Goal: Task Accomplishment & Management: Manage account settings

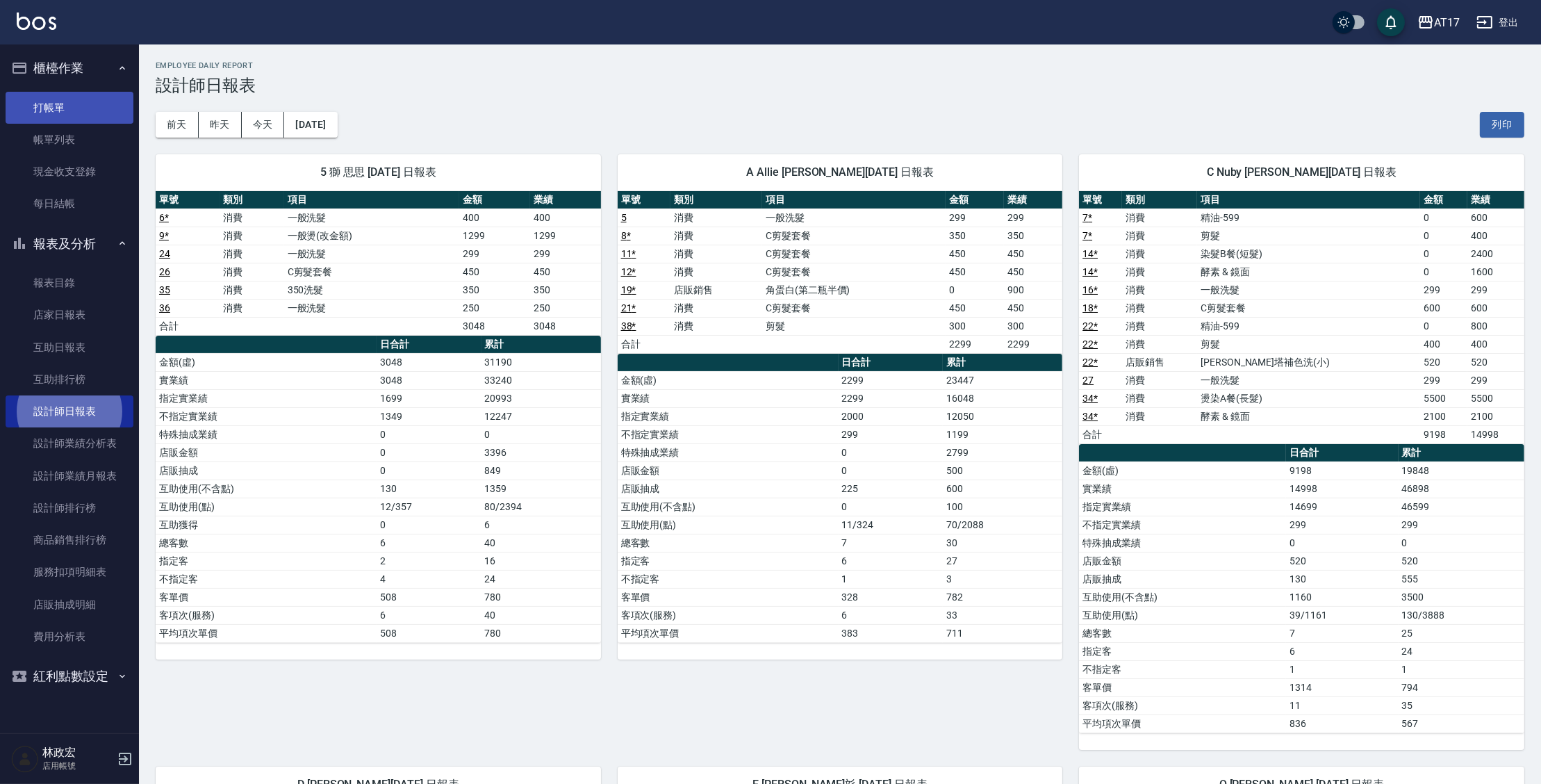
click at [70, 92] on ul "打帳單 帳單列表 現金收支登錄 每日結帳" at bounding box center [69, 155] width 127 height 139
click at [74, 105] on link "打帳單" at bounding box center [69, 108] width 127 height 32
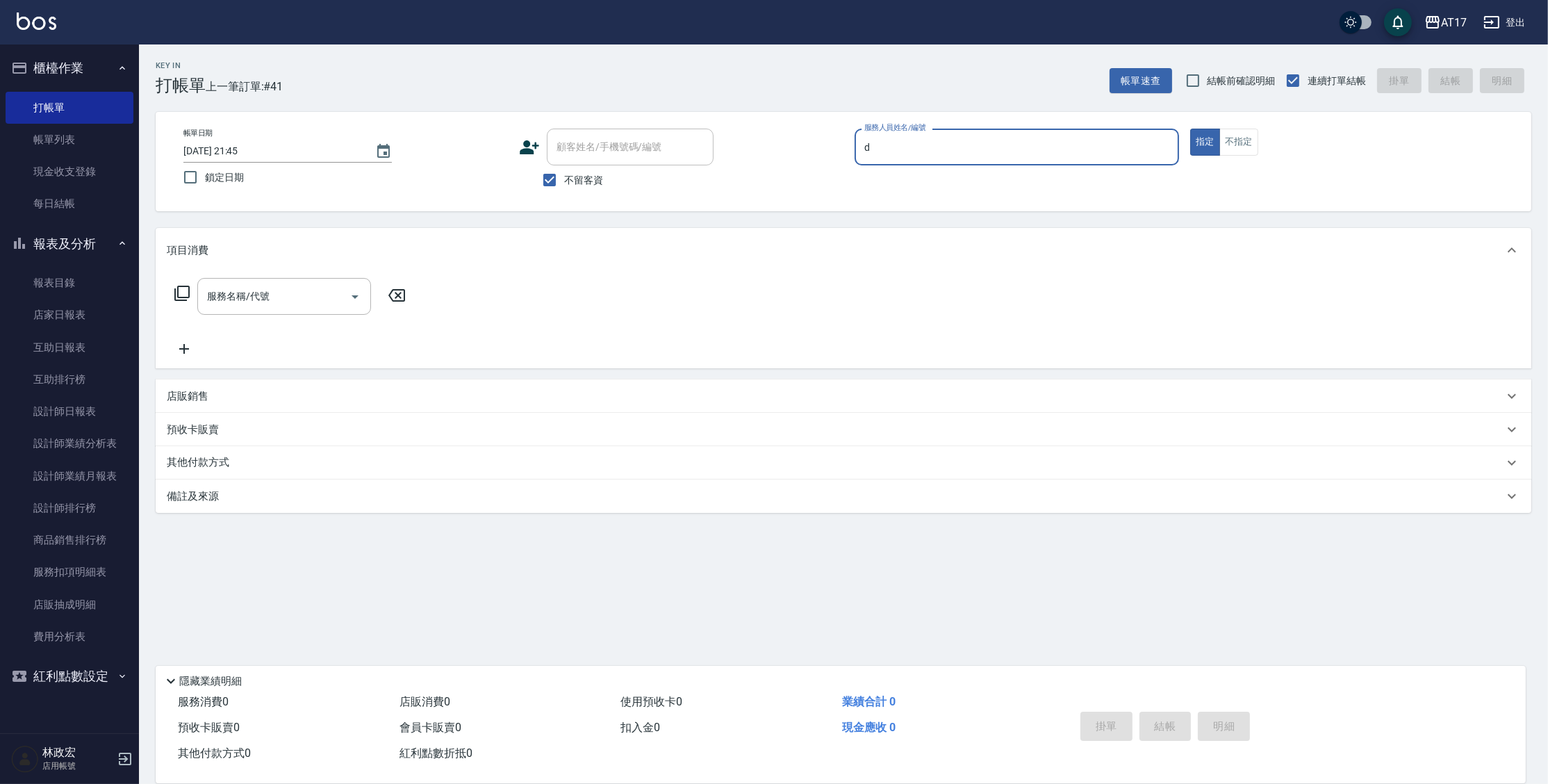
type input "[PERSON_NAME]-D"
type button "true"
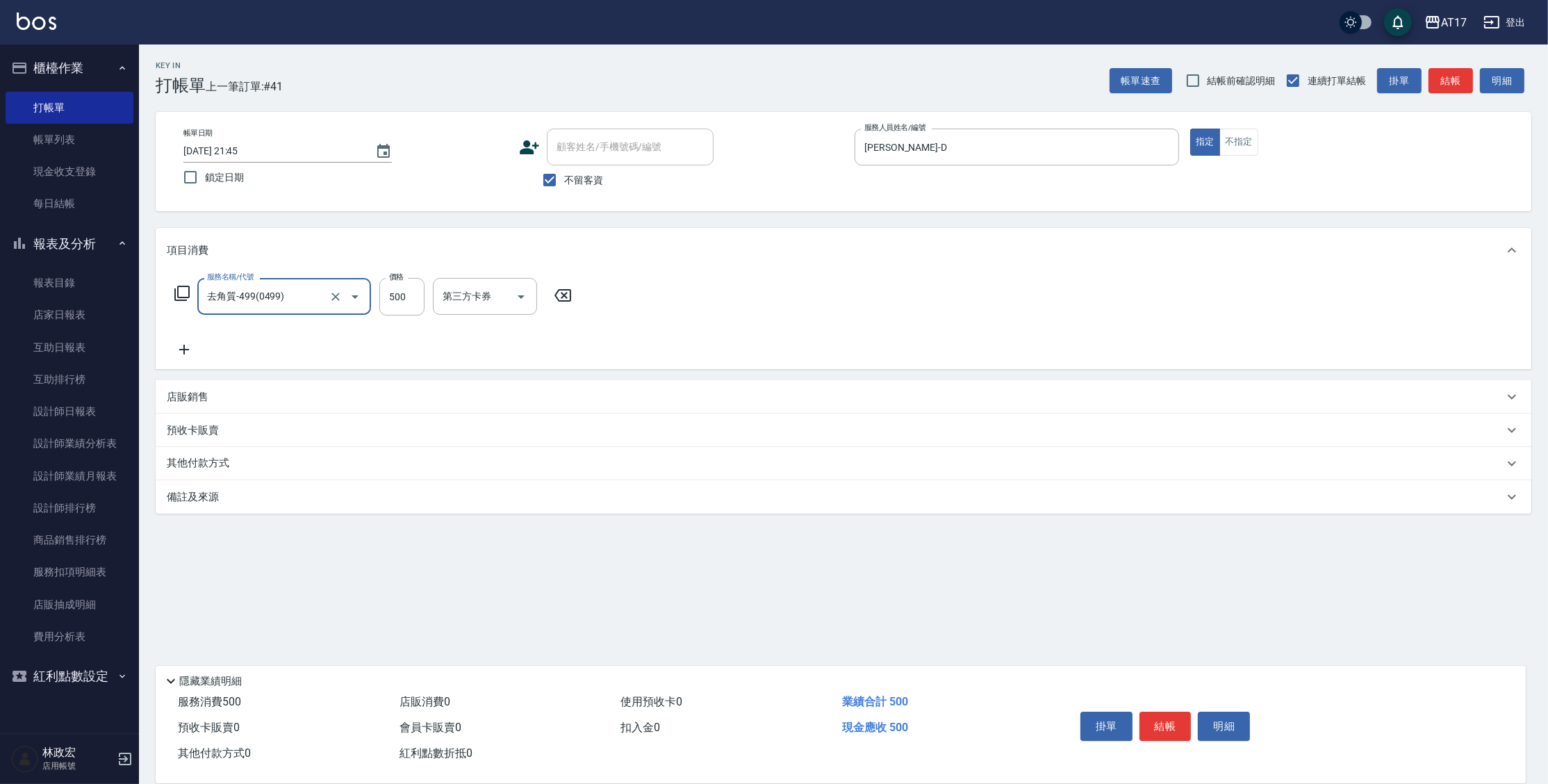
type input "去角質-499(0499)"
type input "700"
type input "[PERSON_NAME]-25"
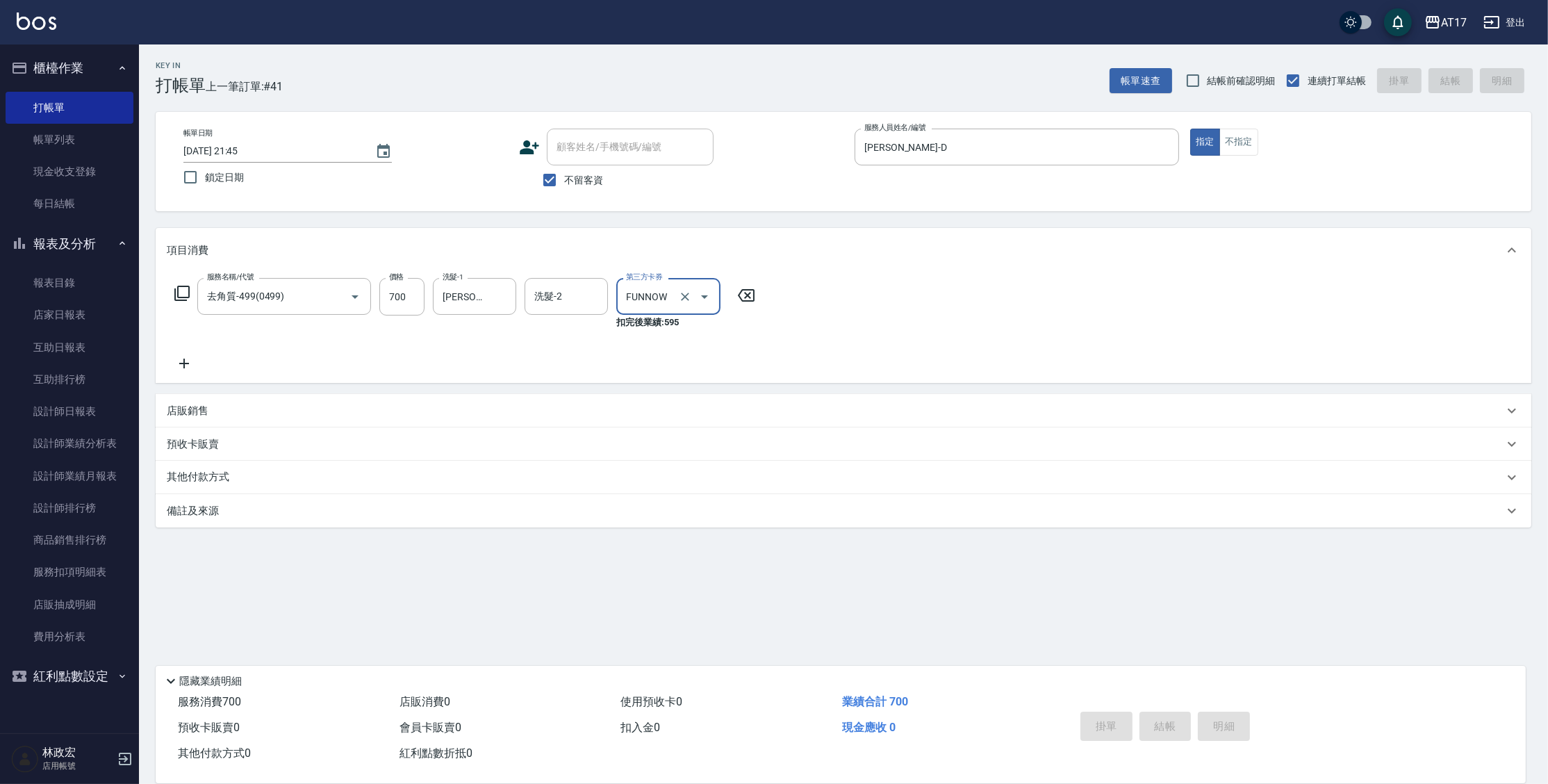
type input "FUNNOW"
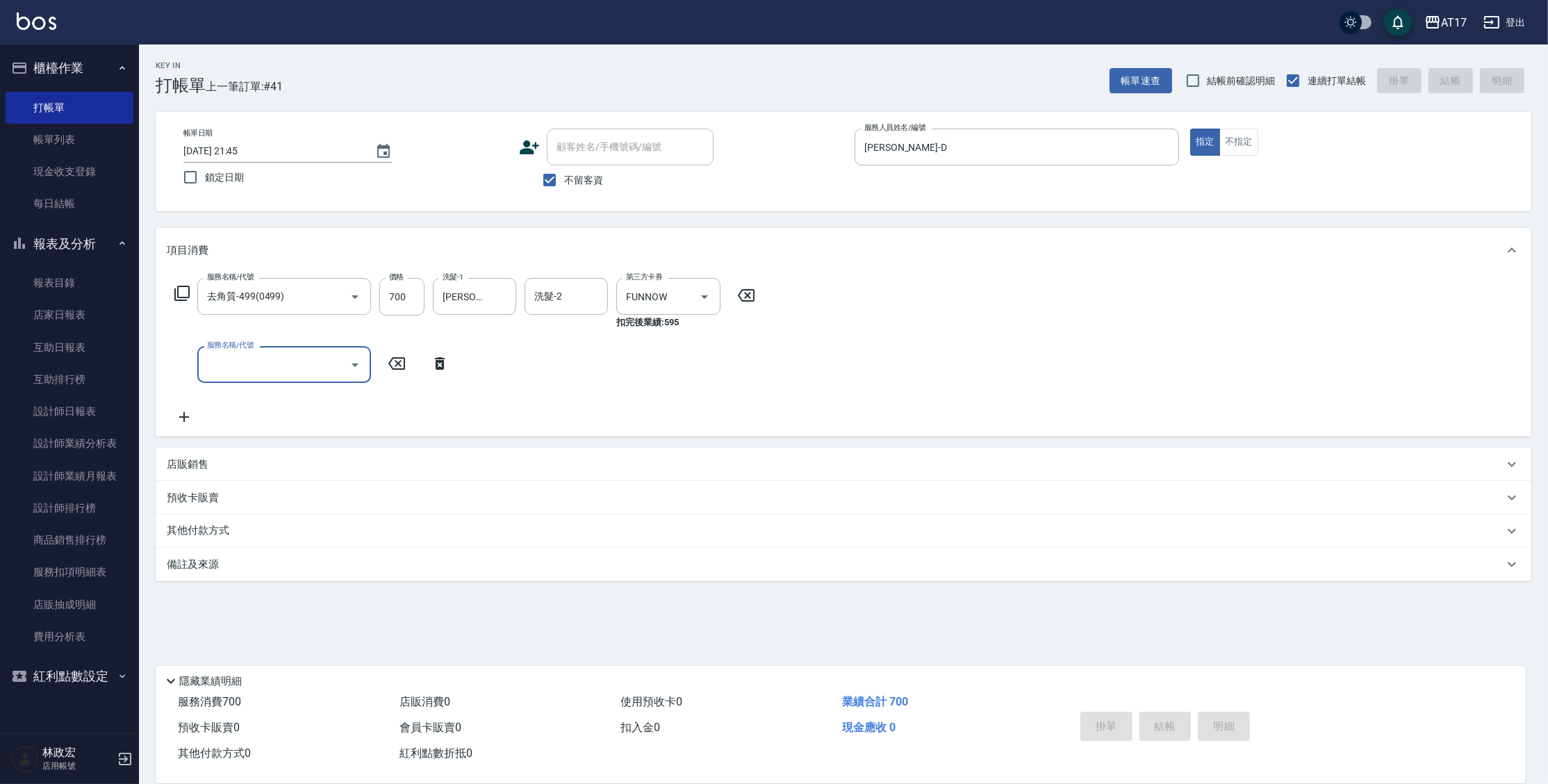
type input "4"
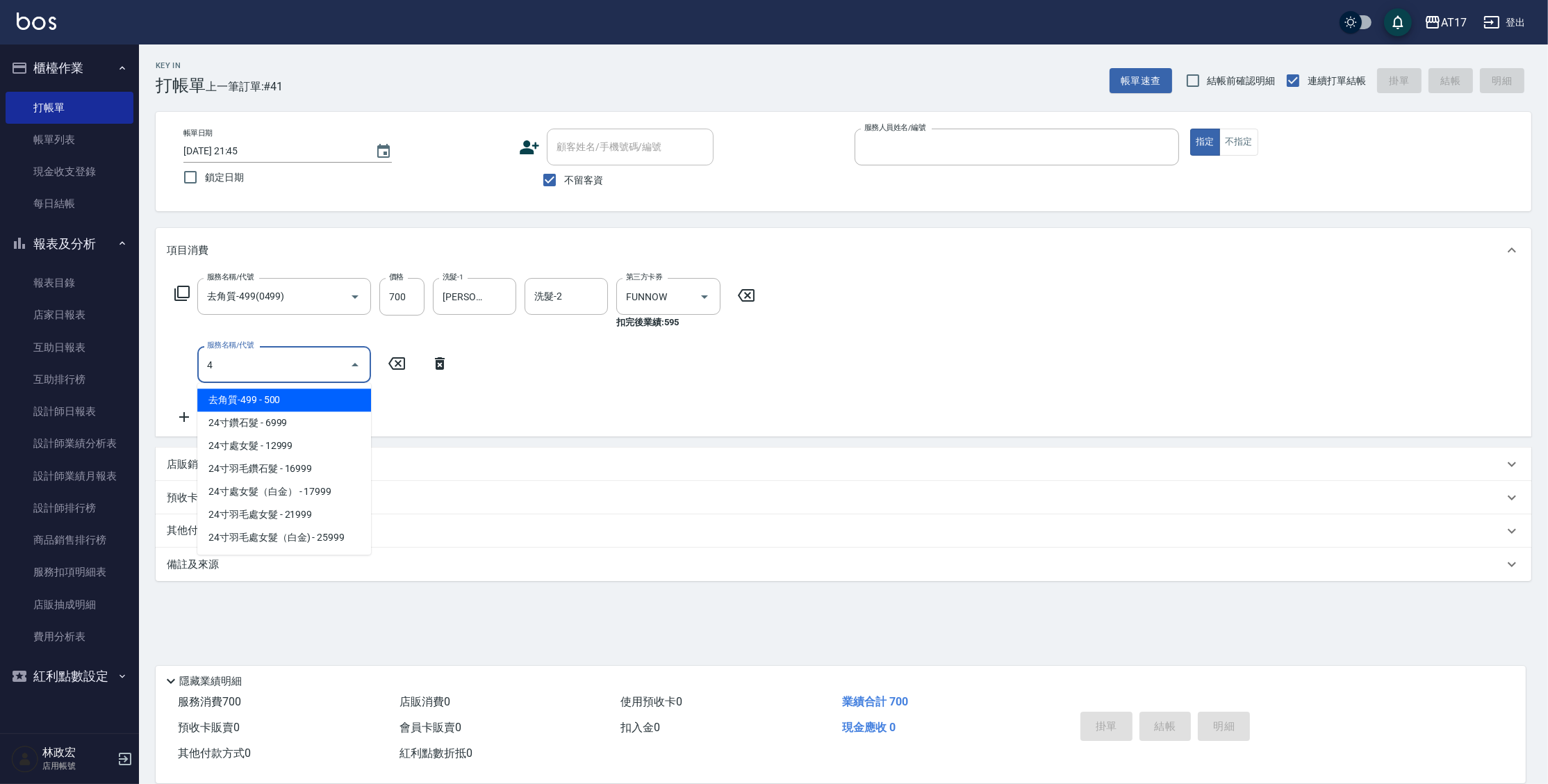
type input "1"
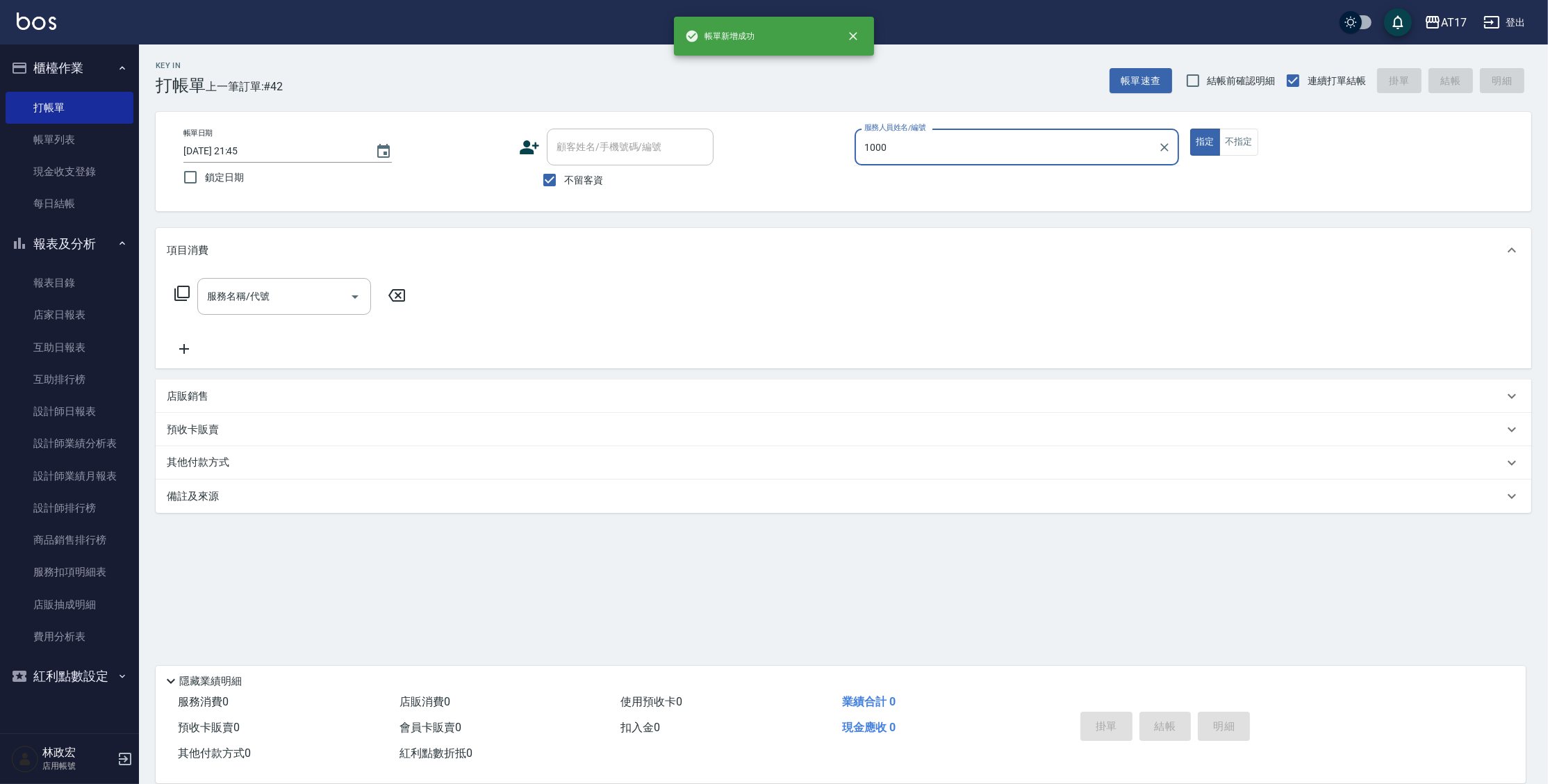
type input "1000"
click at [1190, 128] on button "指定" at bounding box center [1204, 142] width 30 height 27
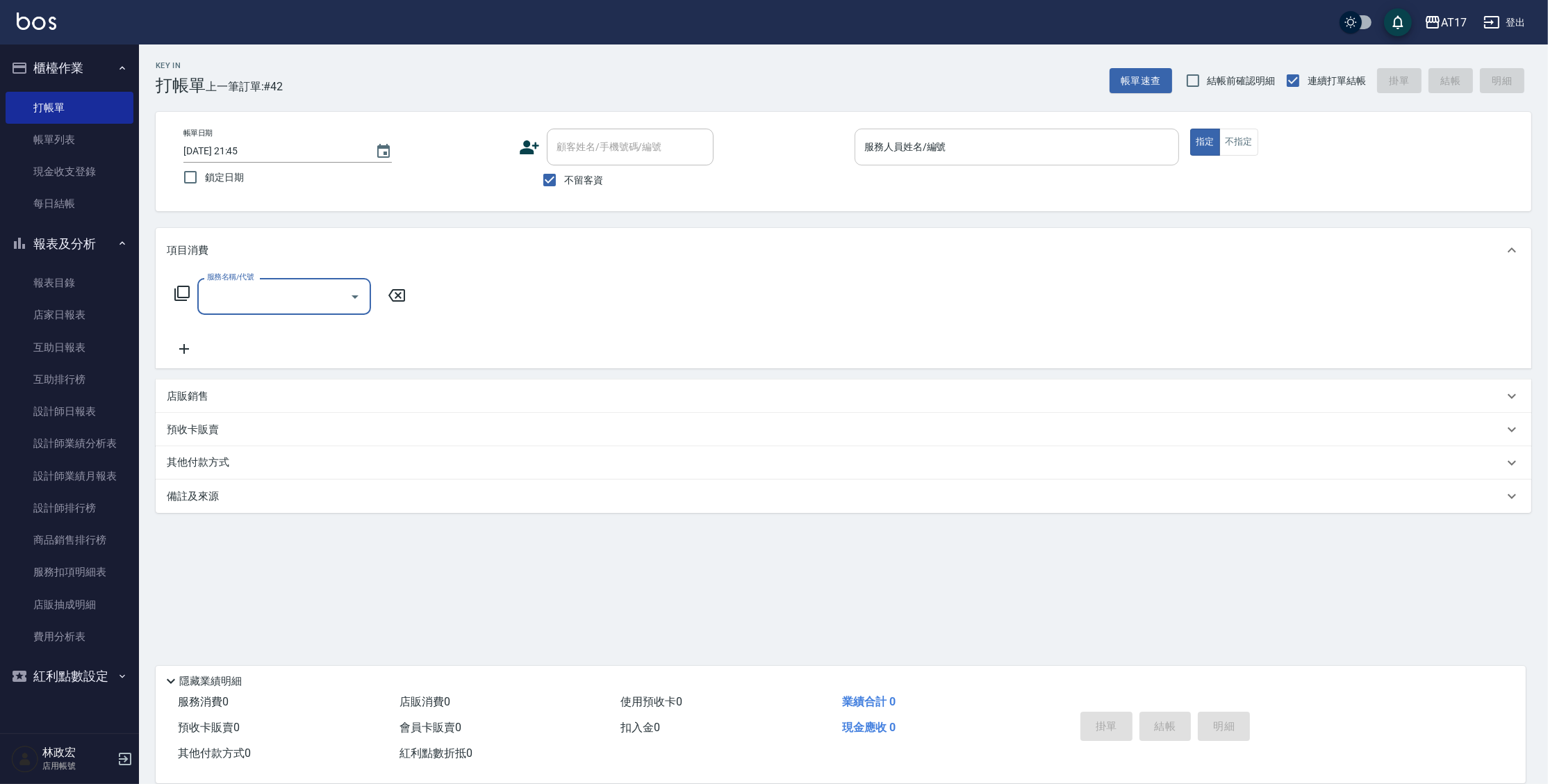
click at [968, 156] on input "服務人員姓名/編號" at bounding box center [1017, 147] width 312 height 24
type input "f"
click at [1190, 128] on button "指定" at bounding box center [1204, 142] width 30 height 27
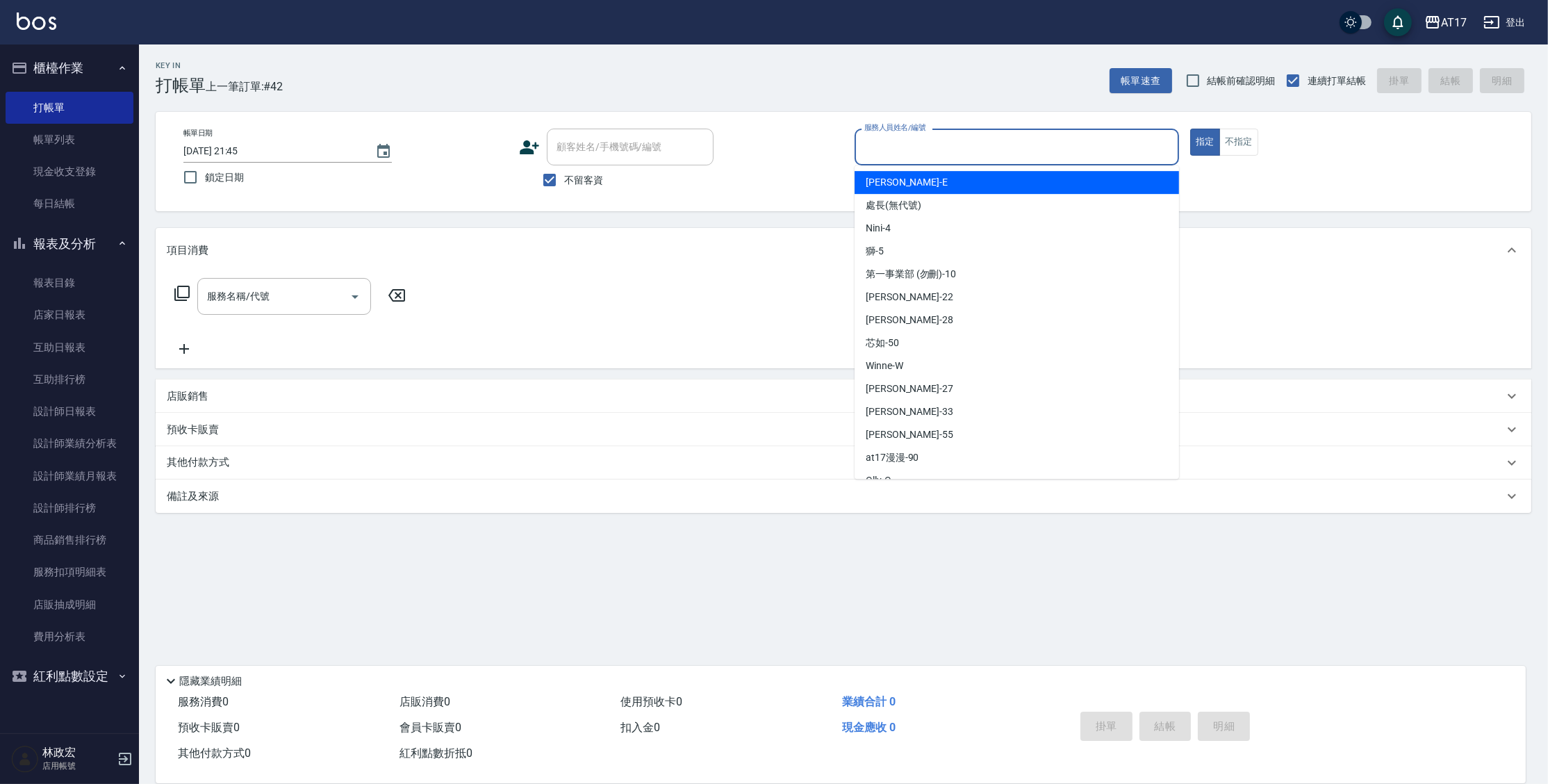
click at [982, 139] on input "服務人員姓名/編號" at bounding box center [1017, 147] width 312 height 24
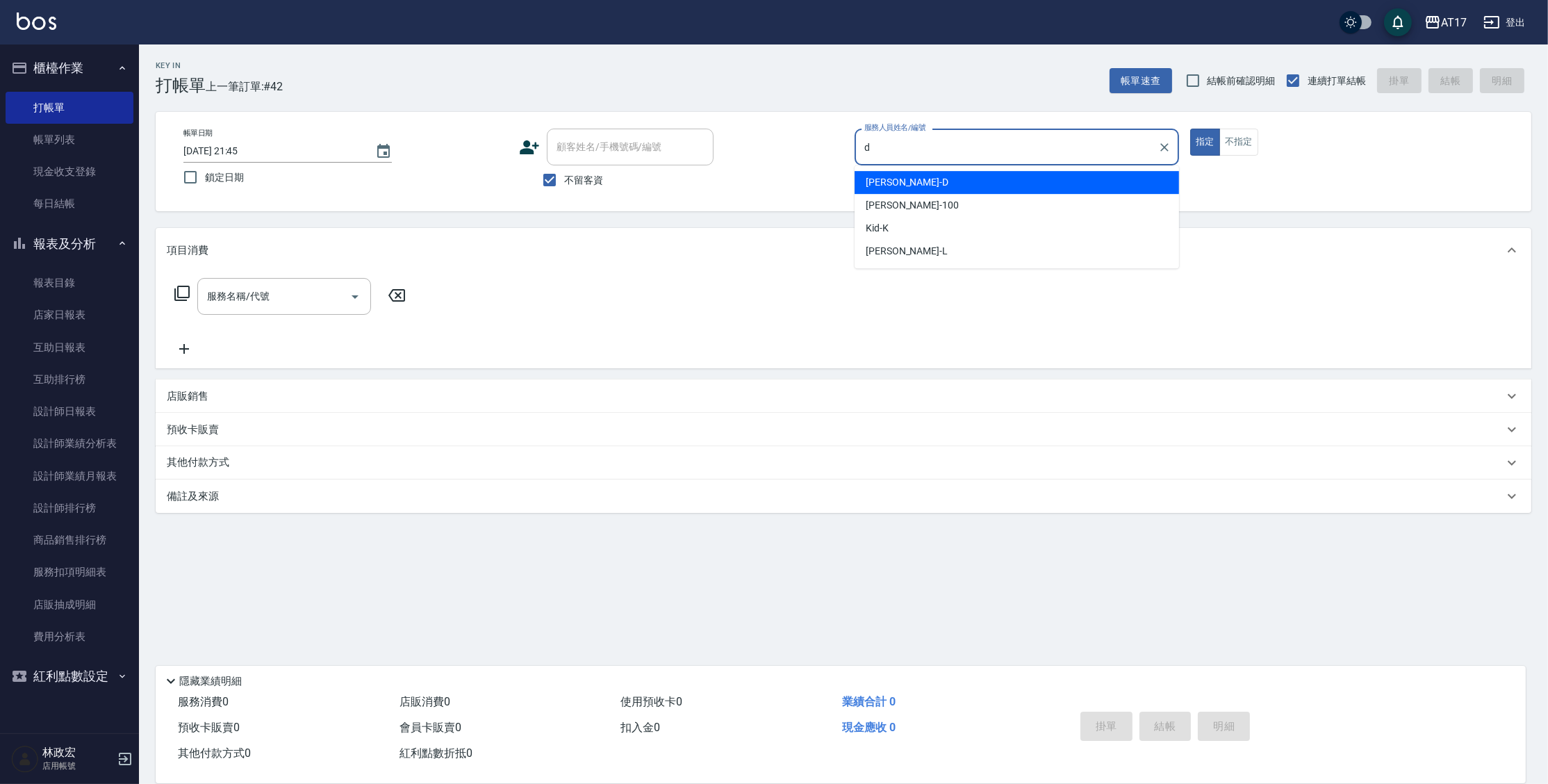
type input "[PERSON_NAME]-D"
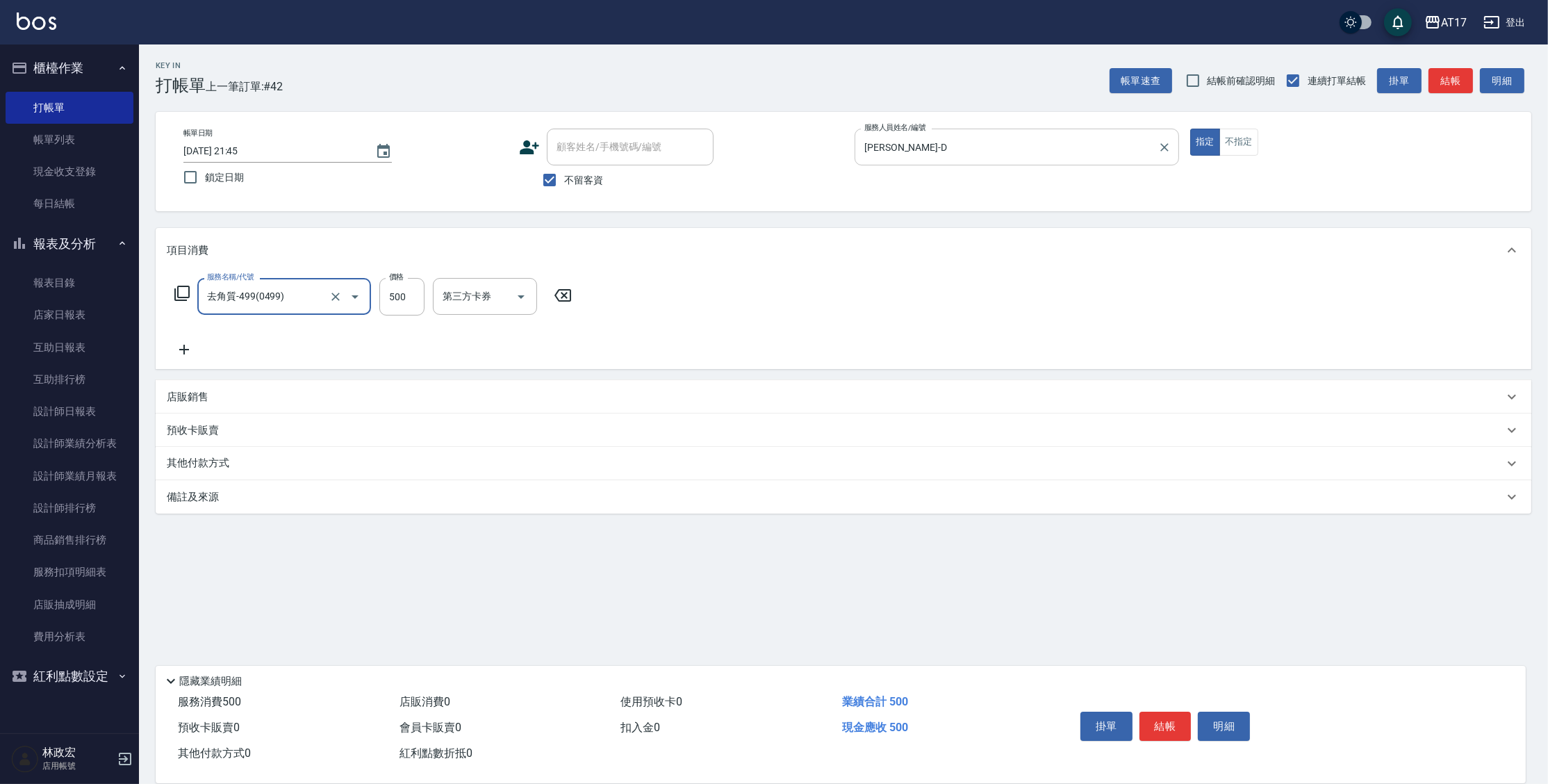
type input "去角質-499(0499)"
click at [332, 299] on icon "Clear" at bounding box center [335, 296] width 14 height 14
type input "酵素 & 鏡面(41000)"
type input "1900"
type input "[PERSON_NAME]-25"
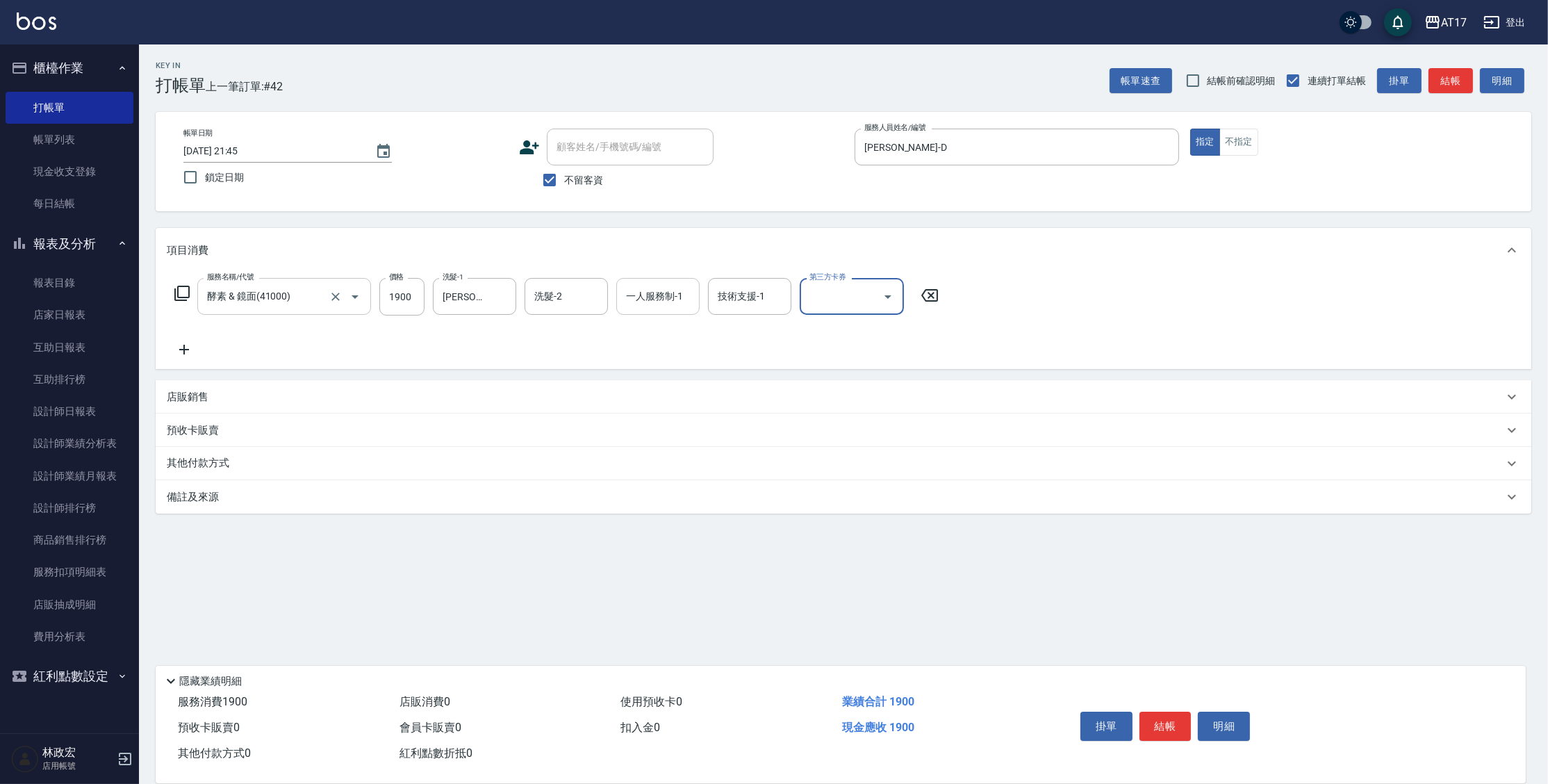
click at [673, 289] on input "一人服務制-1" at bounding box center [658, 296] width 71 height 24
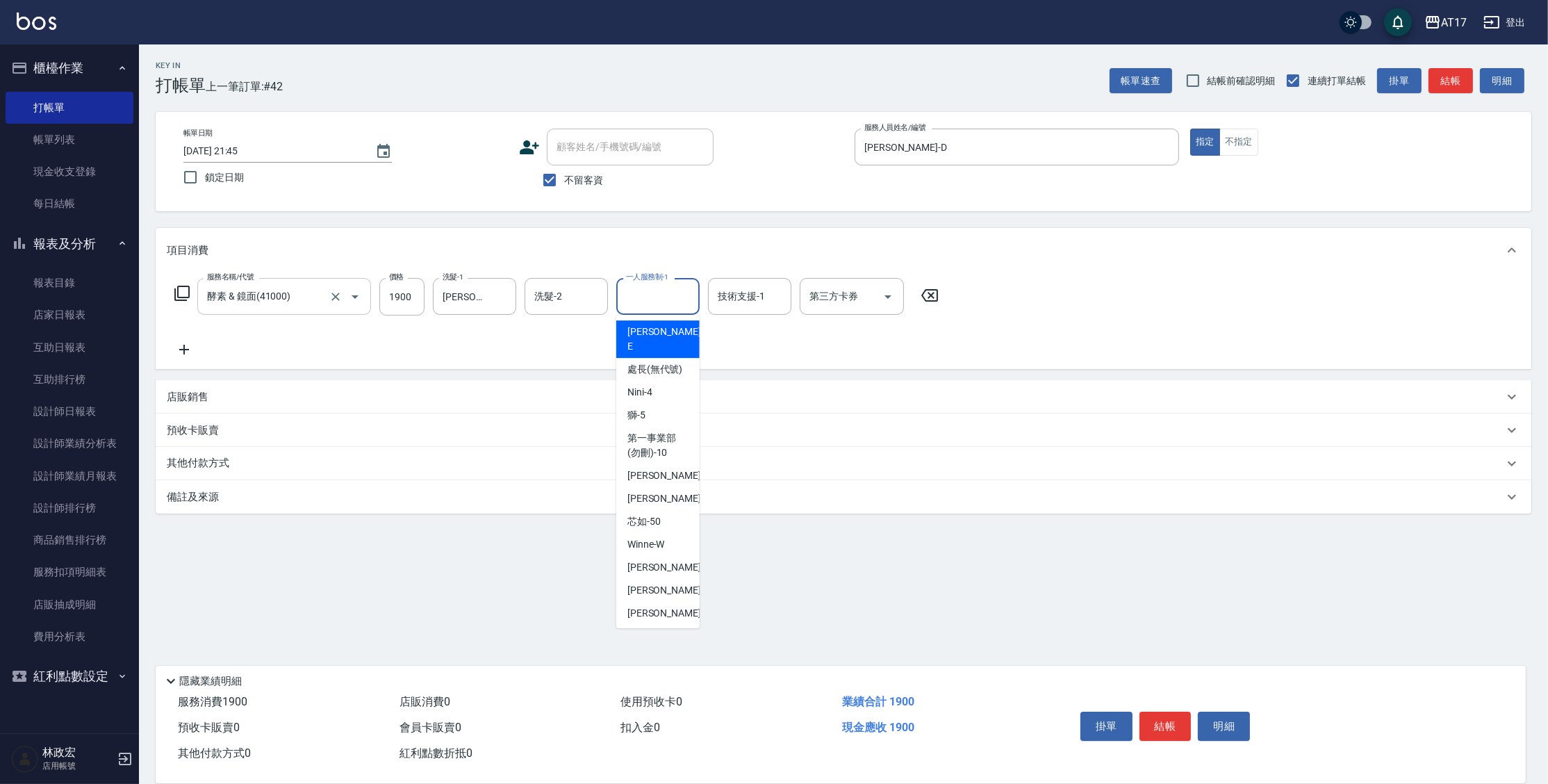
type input "[PERSON_NAME]-E"
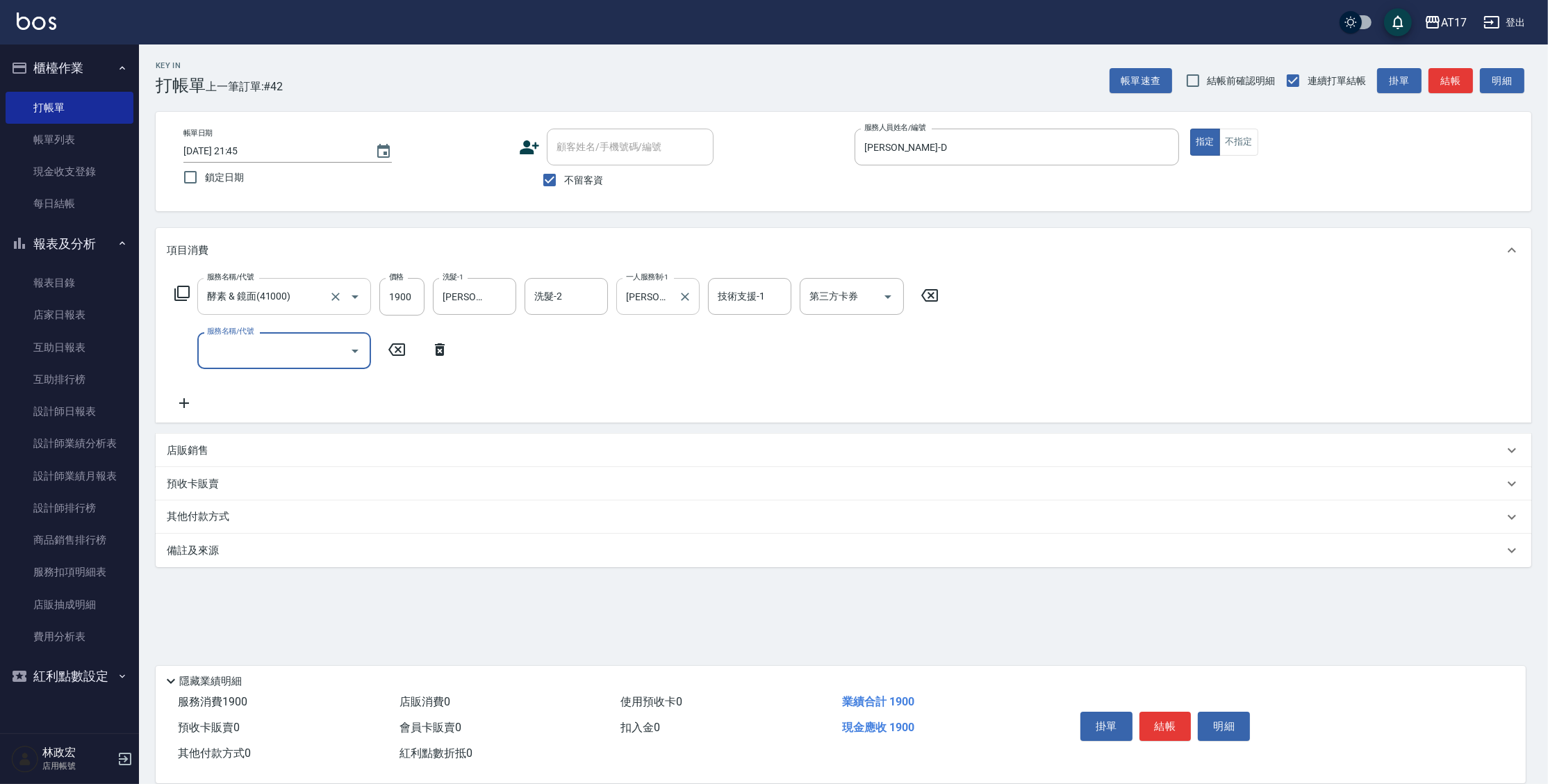
click at [689, 297] on icon "Clear" at bounding box center [685, 296] width 14 height 14
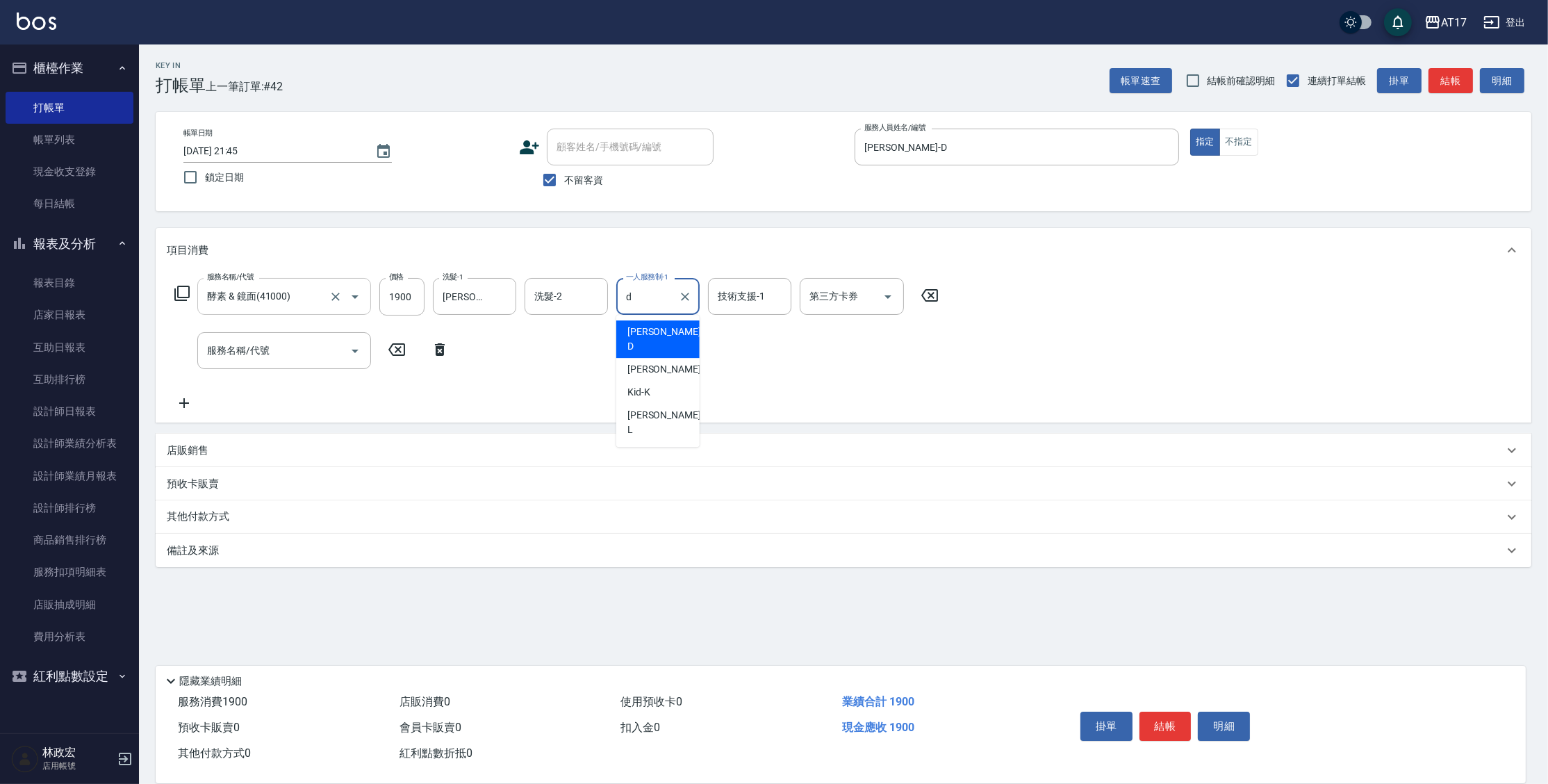
type input "[PERSON_NAME]-D"
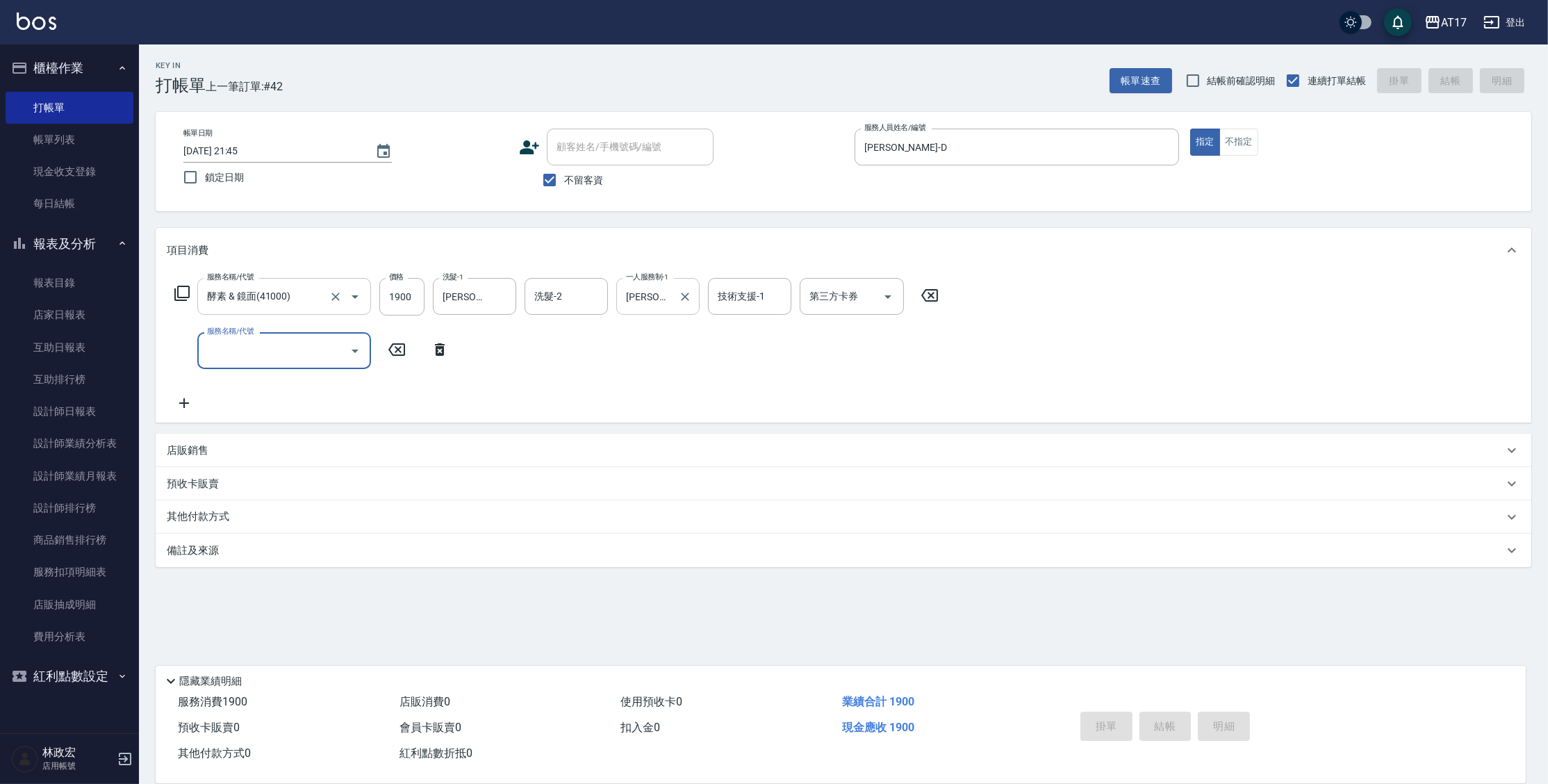
type input "[DATE] 21:46"
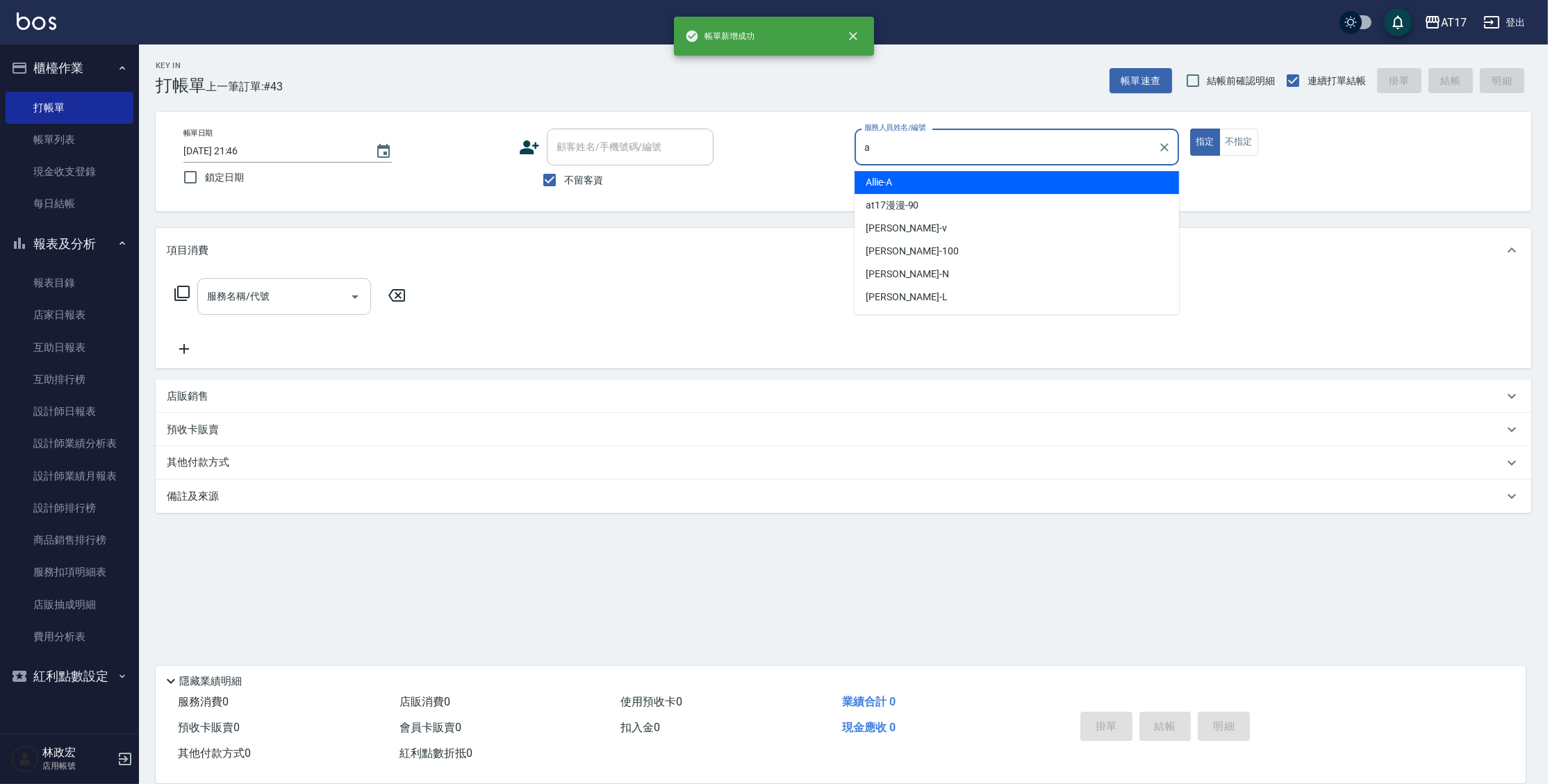
type input "Allie-A"
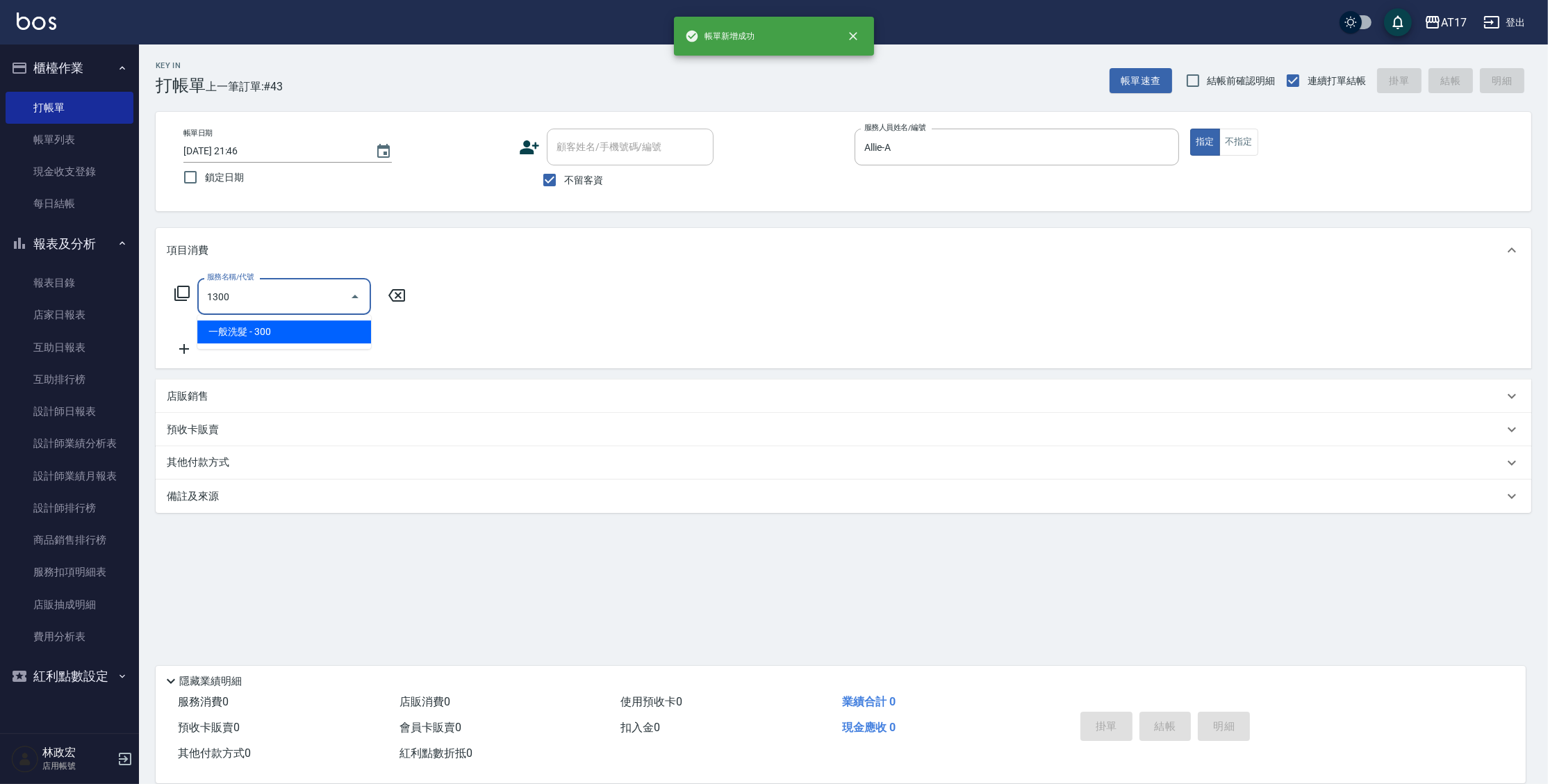
type input "一般洗髮(1300)"
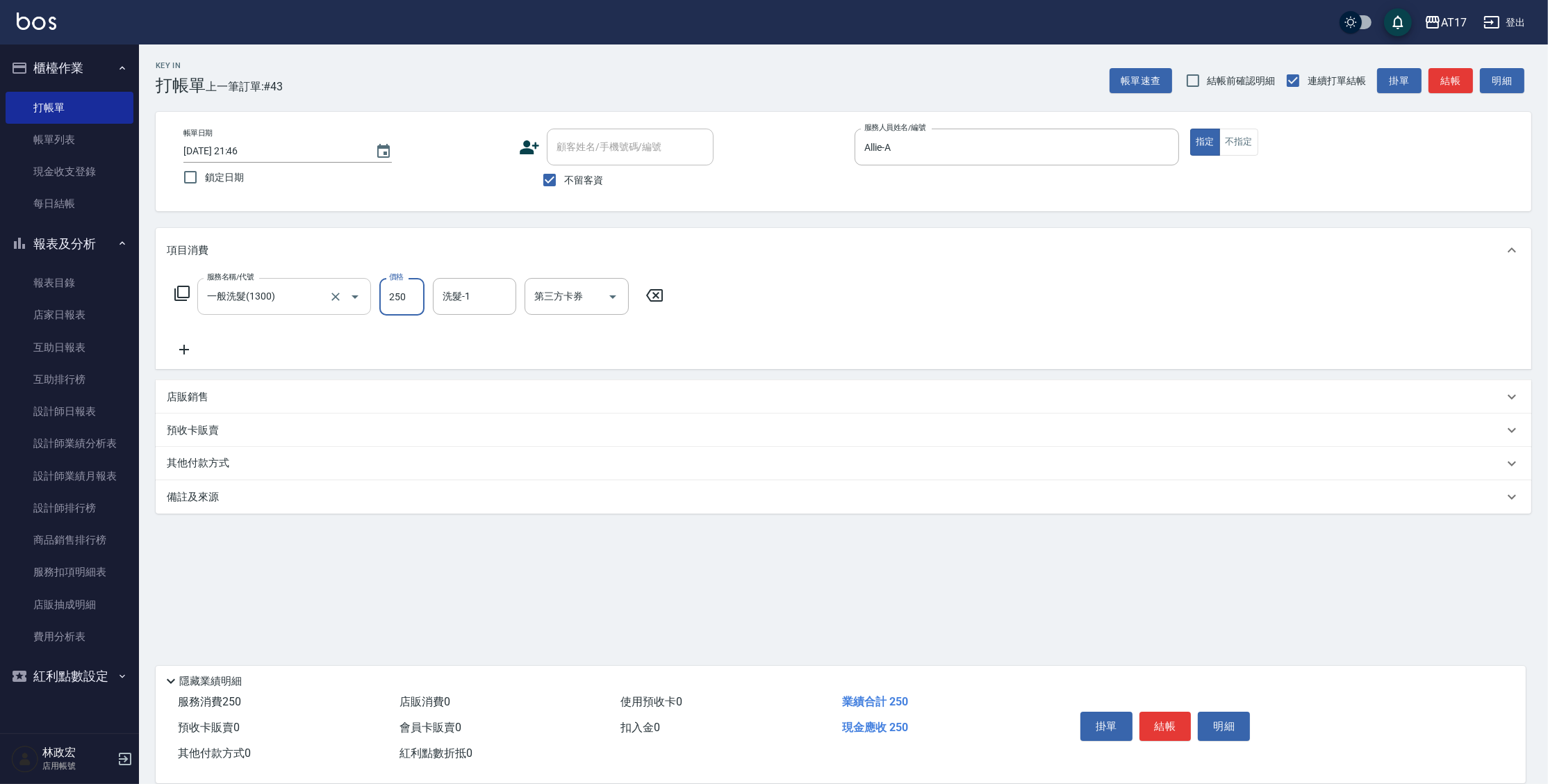
type input "250"
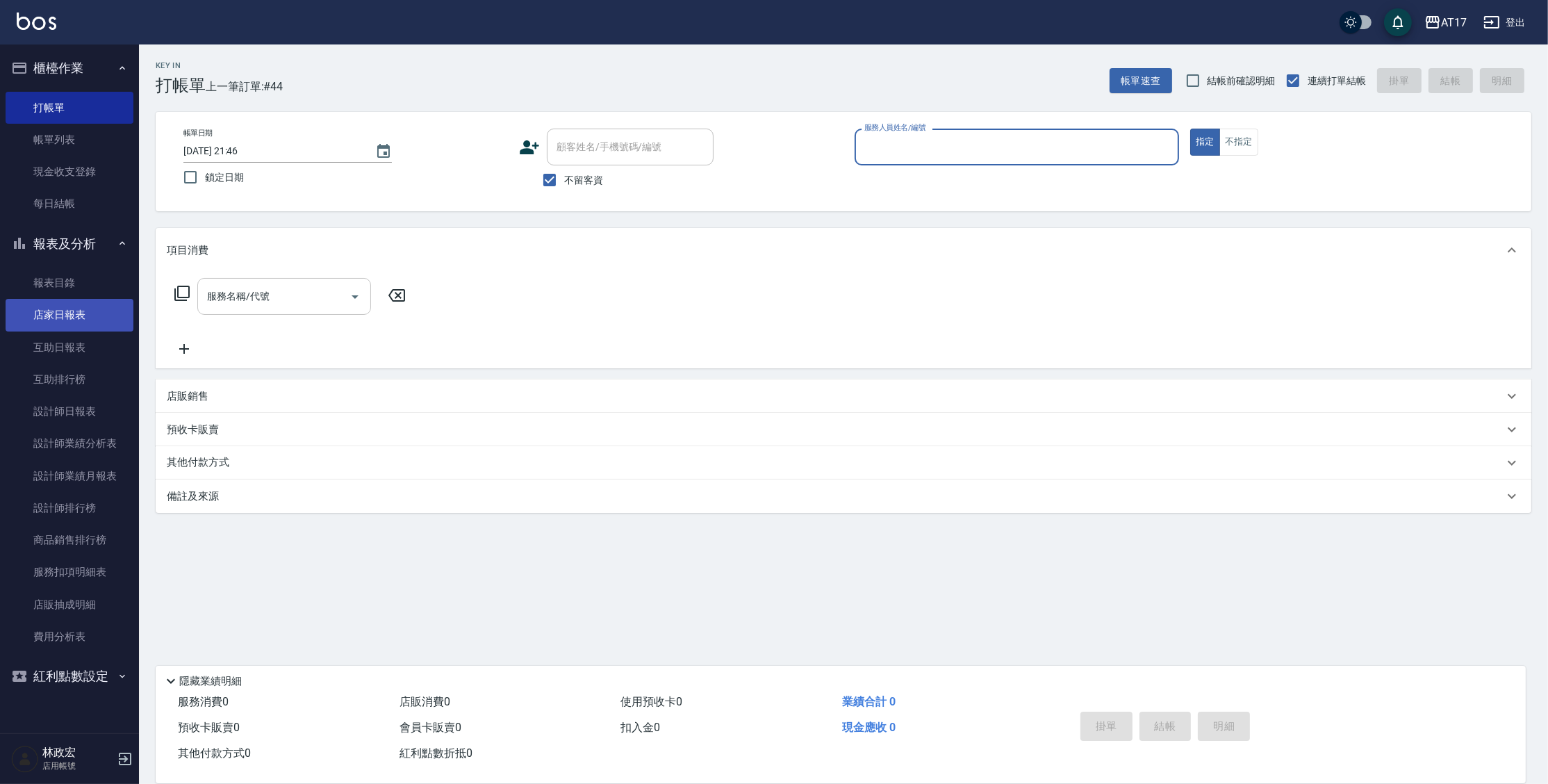
click at [84, 301] on link "店家日報表" at bounding box center [69, 315] width 127 height 32
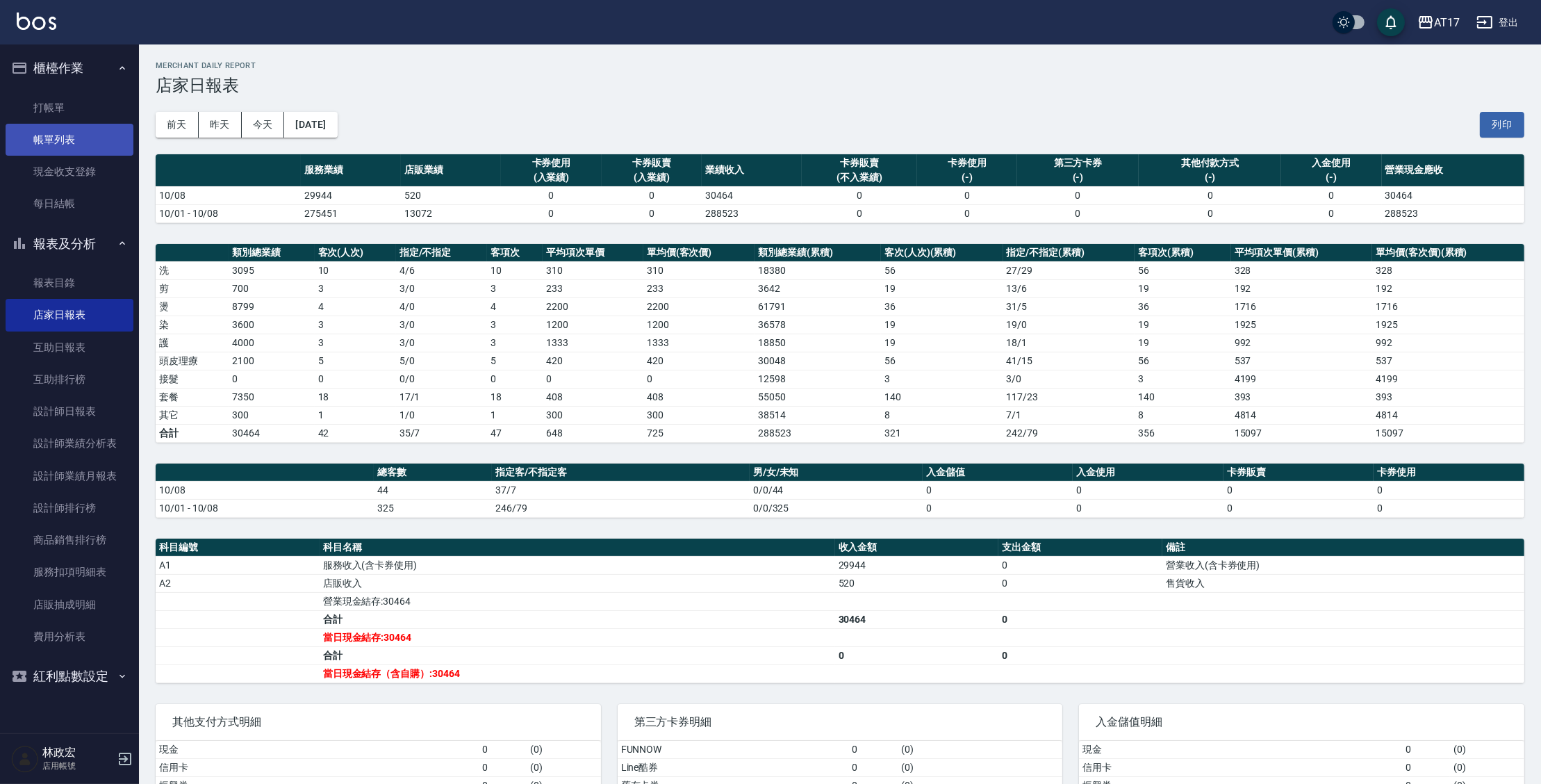
click at [54, 127] on link "帳單列表" at bounding box center [69, 140] width 127 height 32
click at [51, 139] on link "帳單列表" at bounding box center [69, 140] width 127 height 32
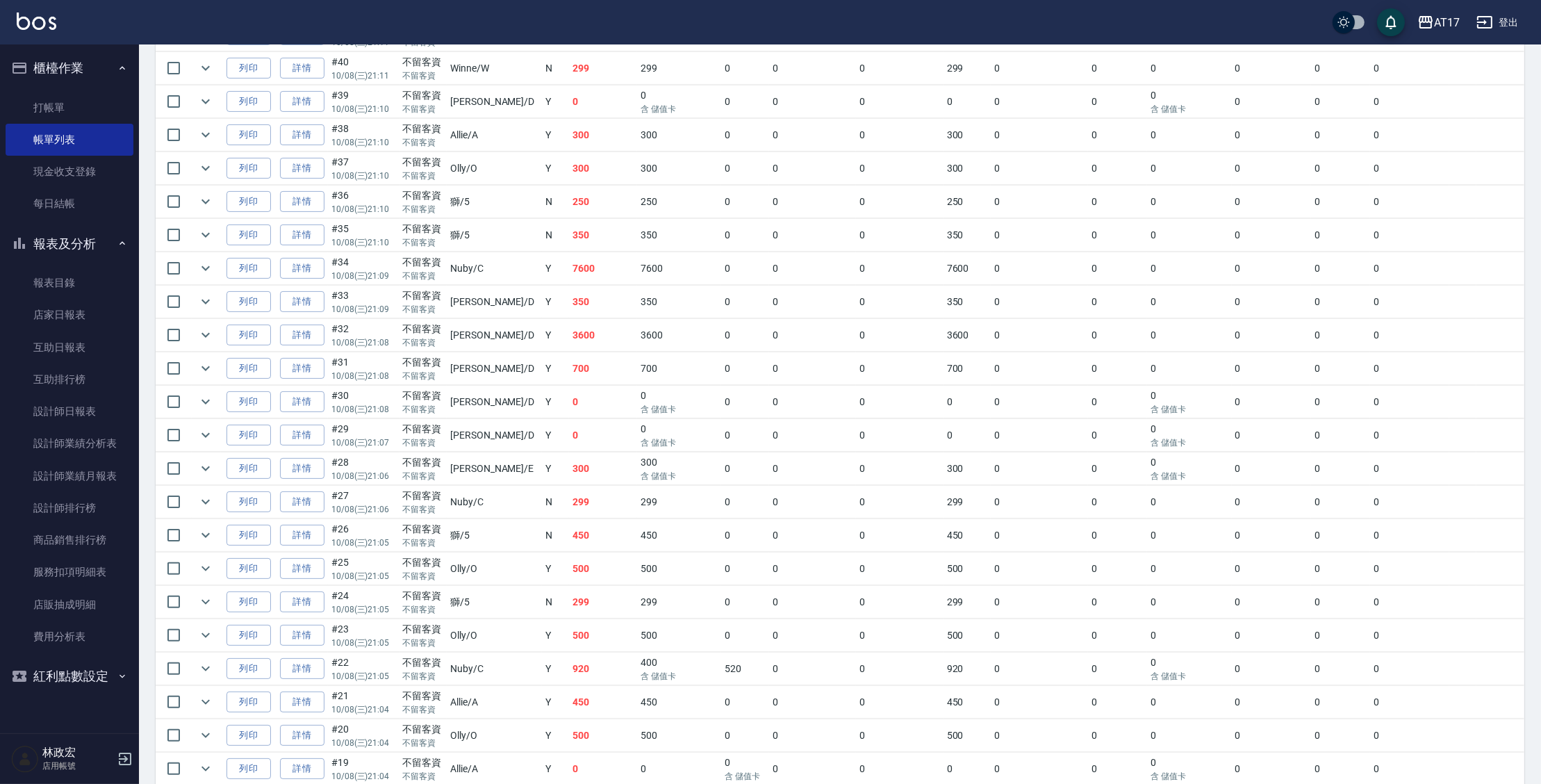
scroll to position [505, 0]
drag, startPoint x: 303, startPoint y: 757, endPoint x: 324, endPoint y: 719, distance: 43.4
click at [303, 757] on link "詳情" at bounding box center [302, 764] width 45 height 22
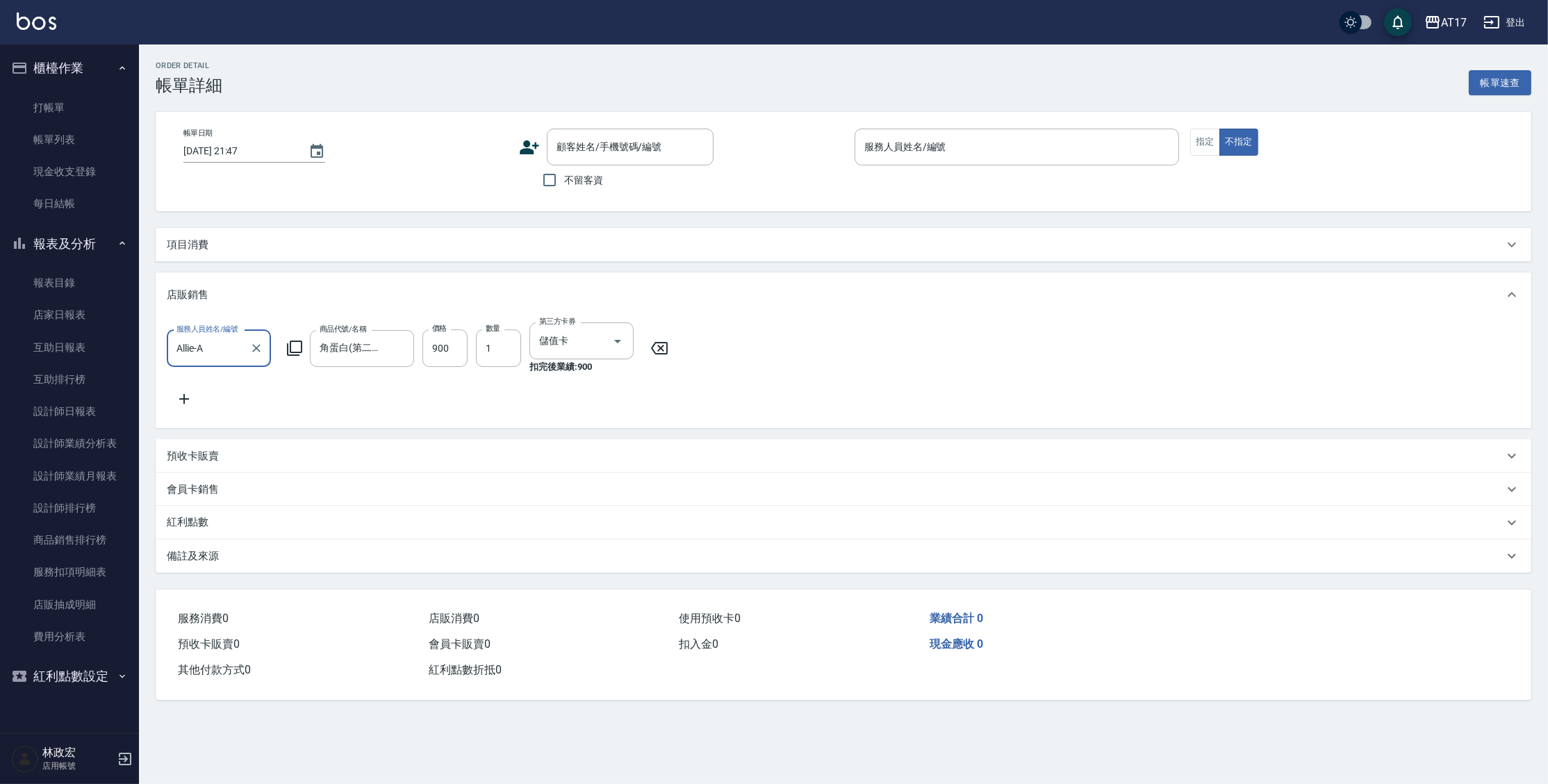
type input "[DATE] 21:04"
checkbox input "true"
type input "Allie-A"
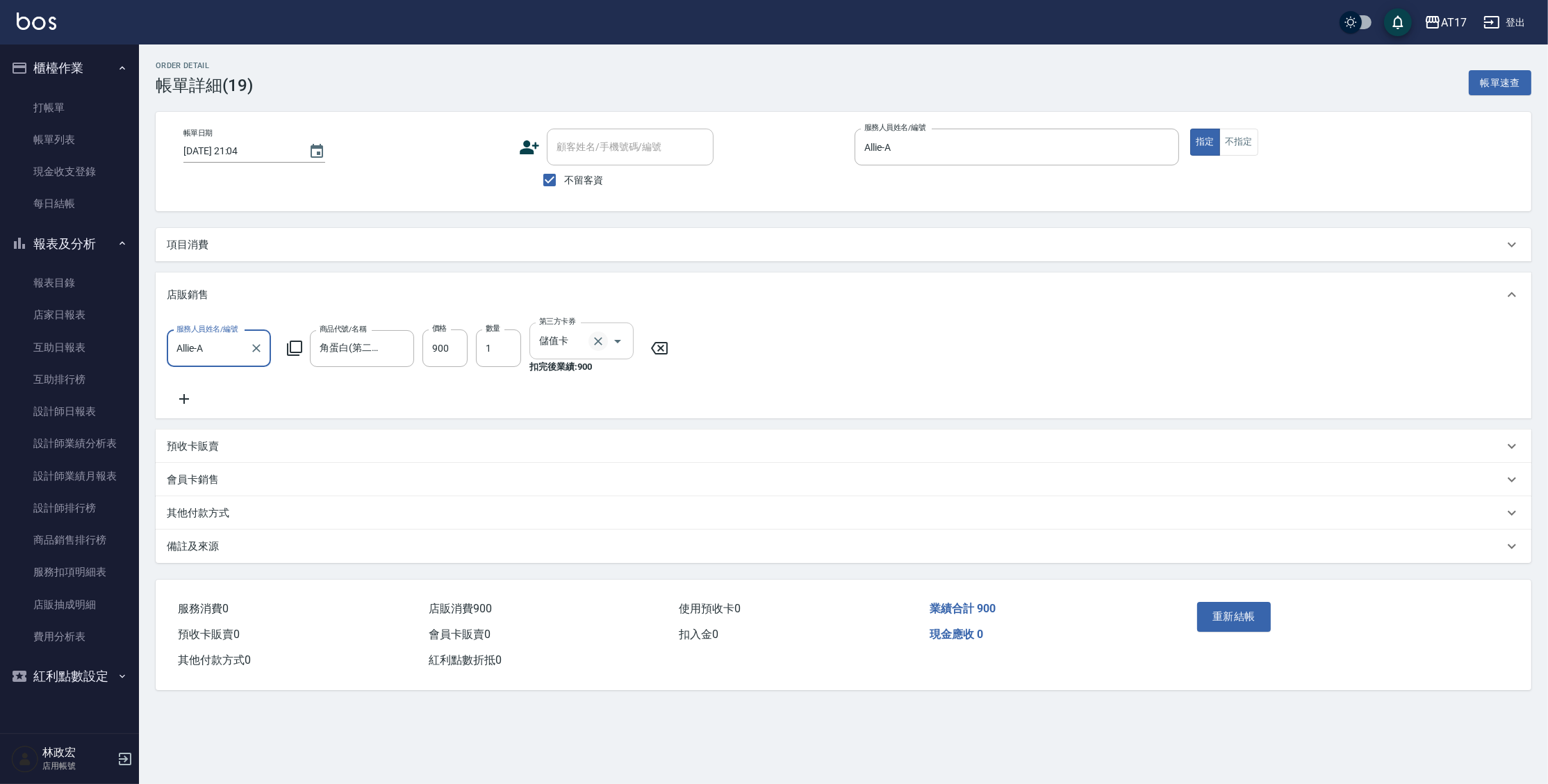
click at [593, 348] on icon "Clear" at bounding box center [598, 341] width 14 height 14
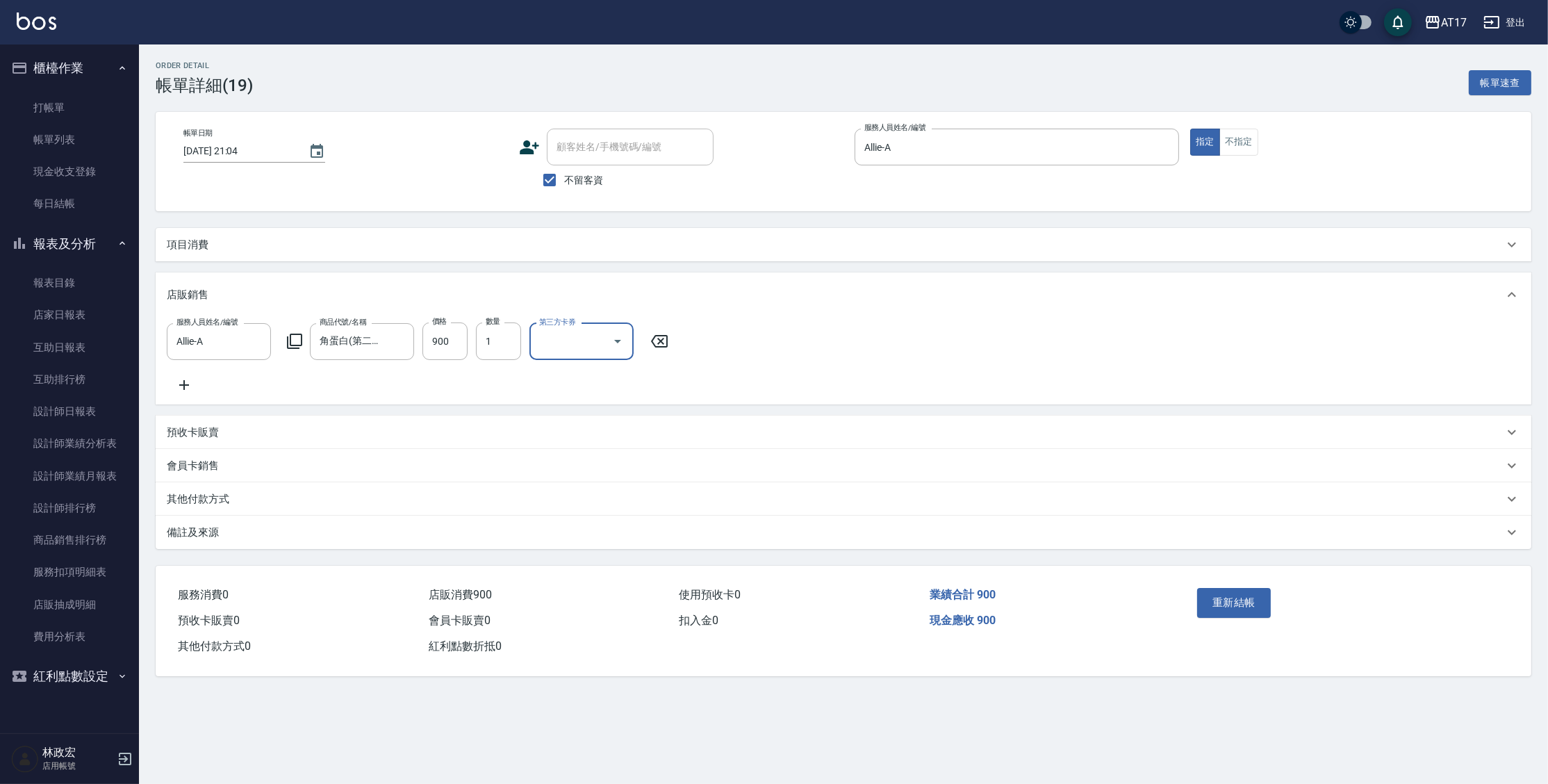
drag, startPoint x: 1140, startPoint y: 450, endPoint x: 1140, endPoint y: 457, distance: 7.0
click at [1140, 449] on div "預收卡販賣" at bounding box center [843, 432] width 1376 height 34
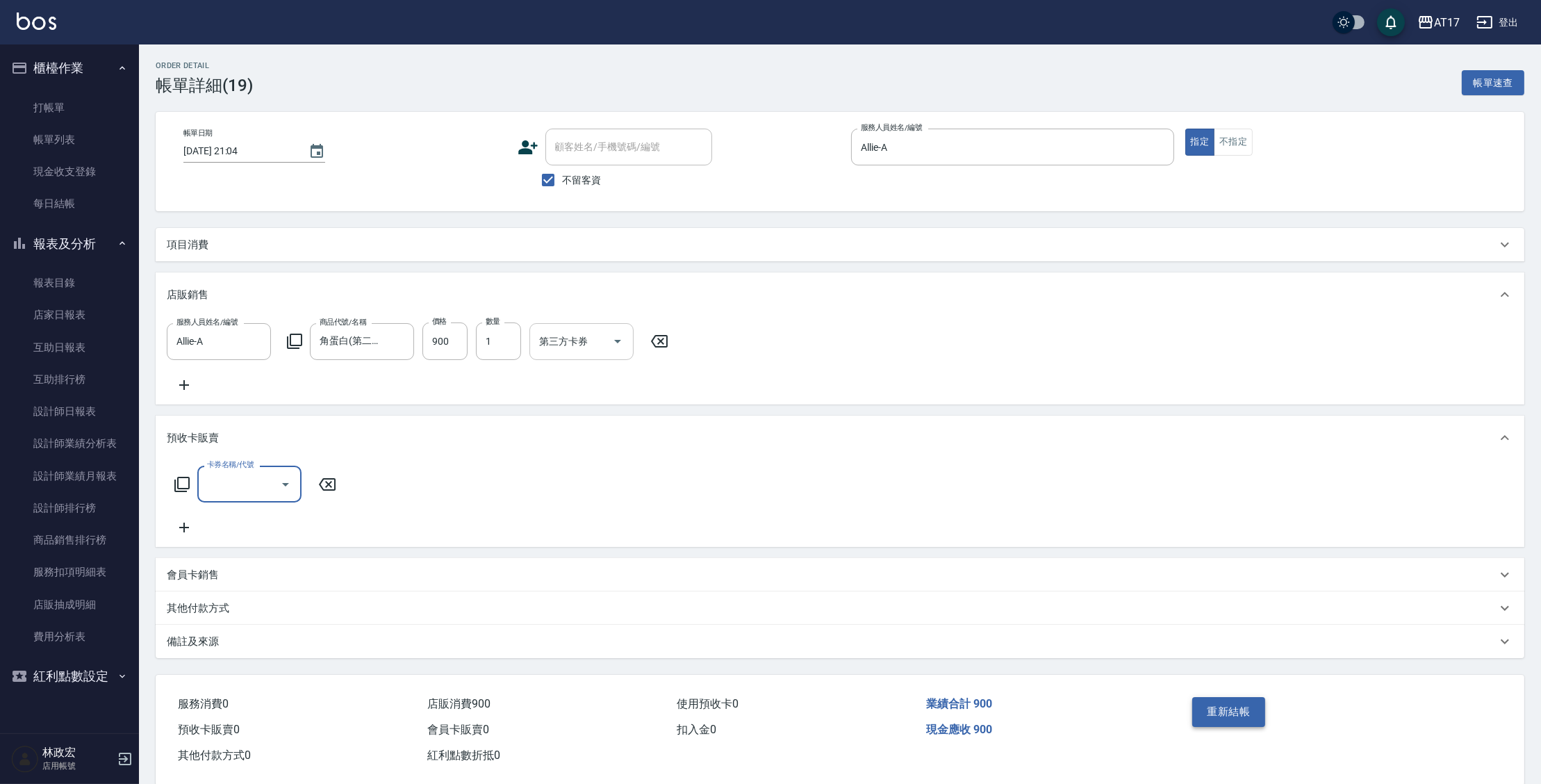
click at [1200, 721] on button "重新結帳" at bounding box center [1229, 711] width 73 height 30
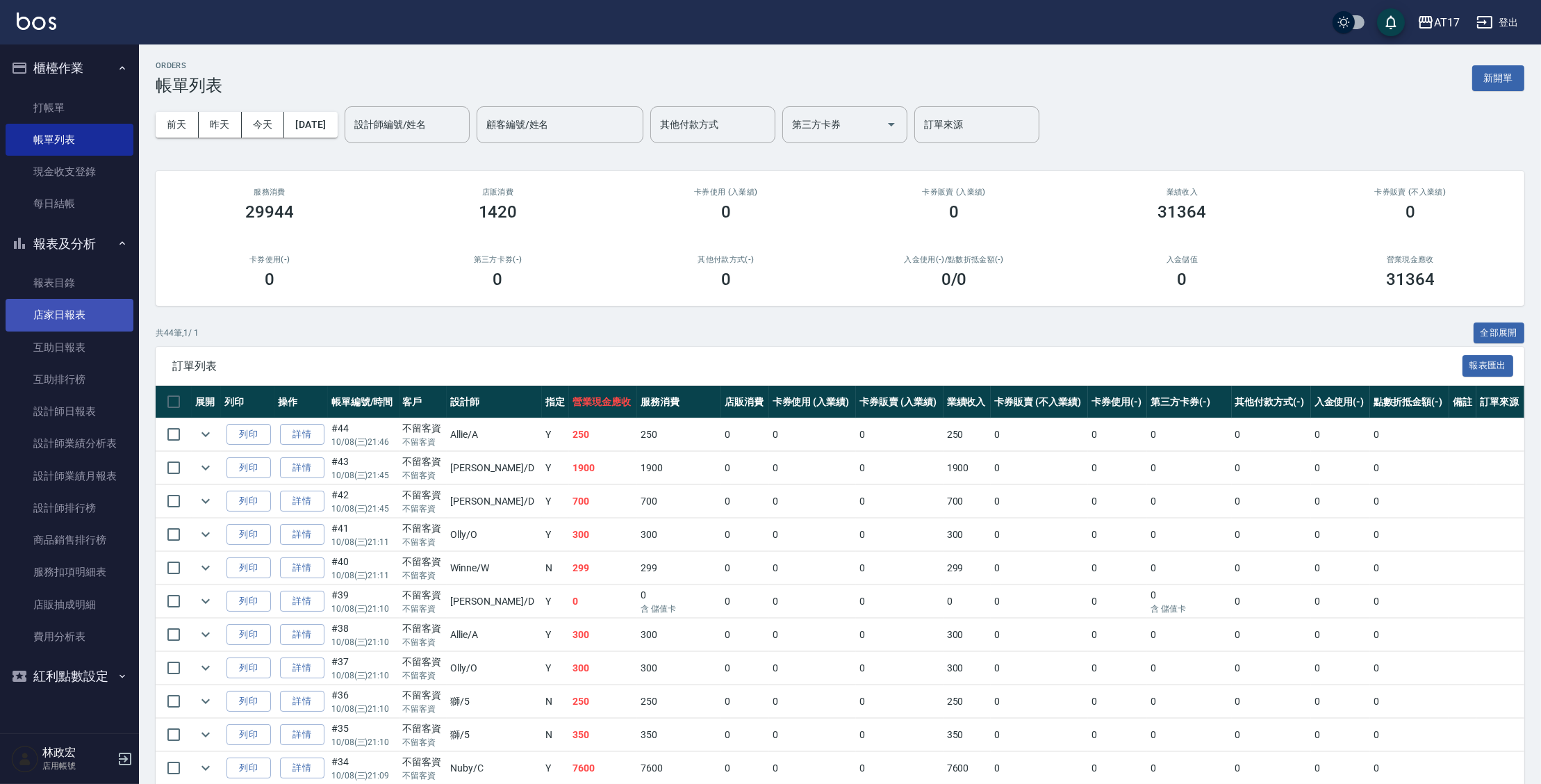
click at [68, 322] on link "店家日報表" at bounding box center [69, 315] width 127 height 32
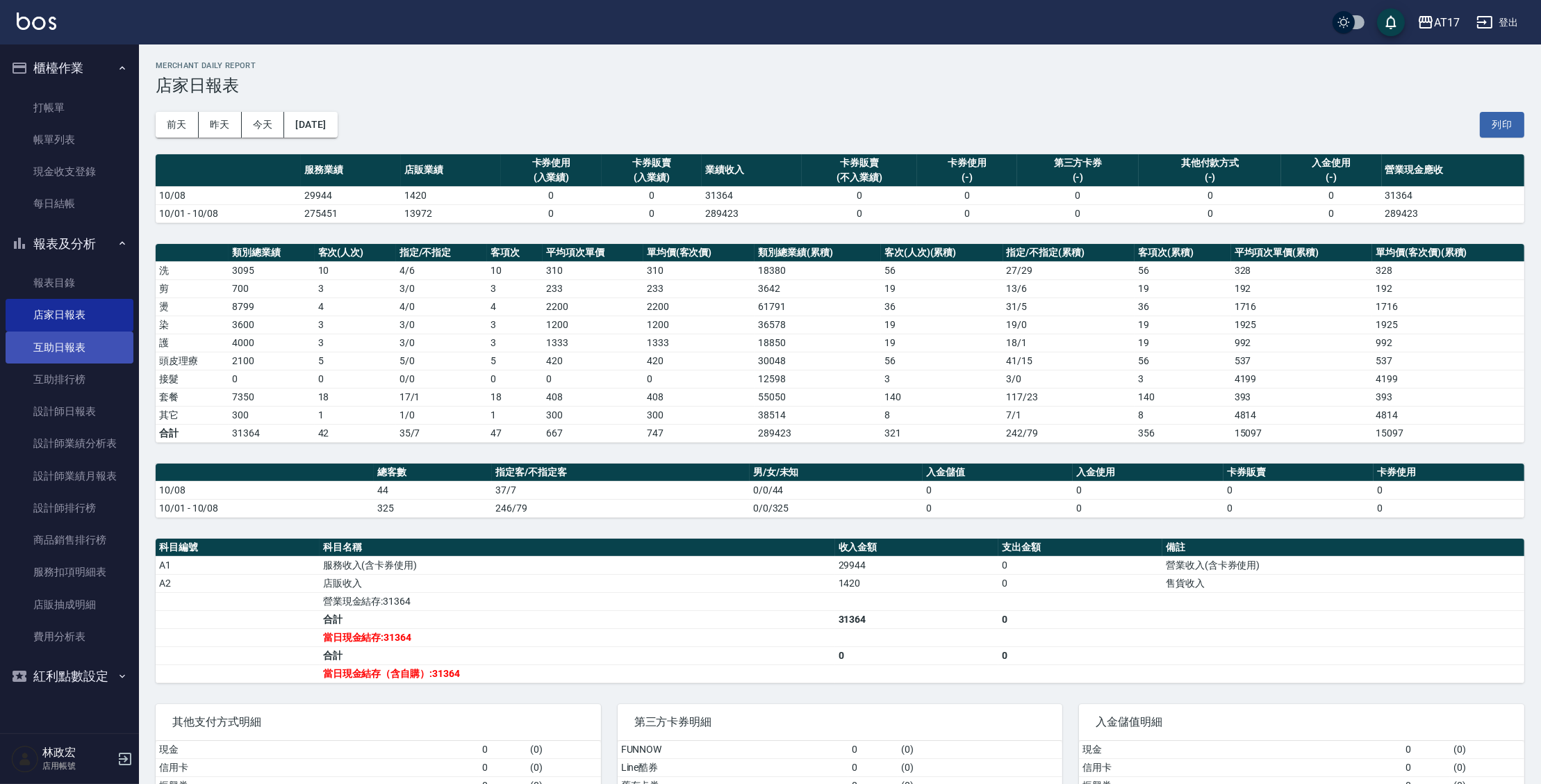
click at [96, 353] on link "互助日報表" at bounding box center [69, 348] width 127 height 32
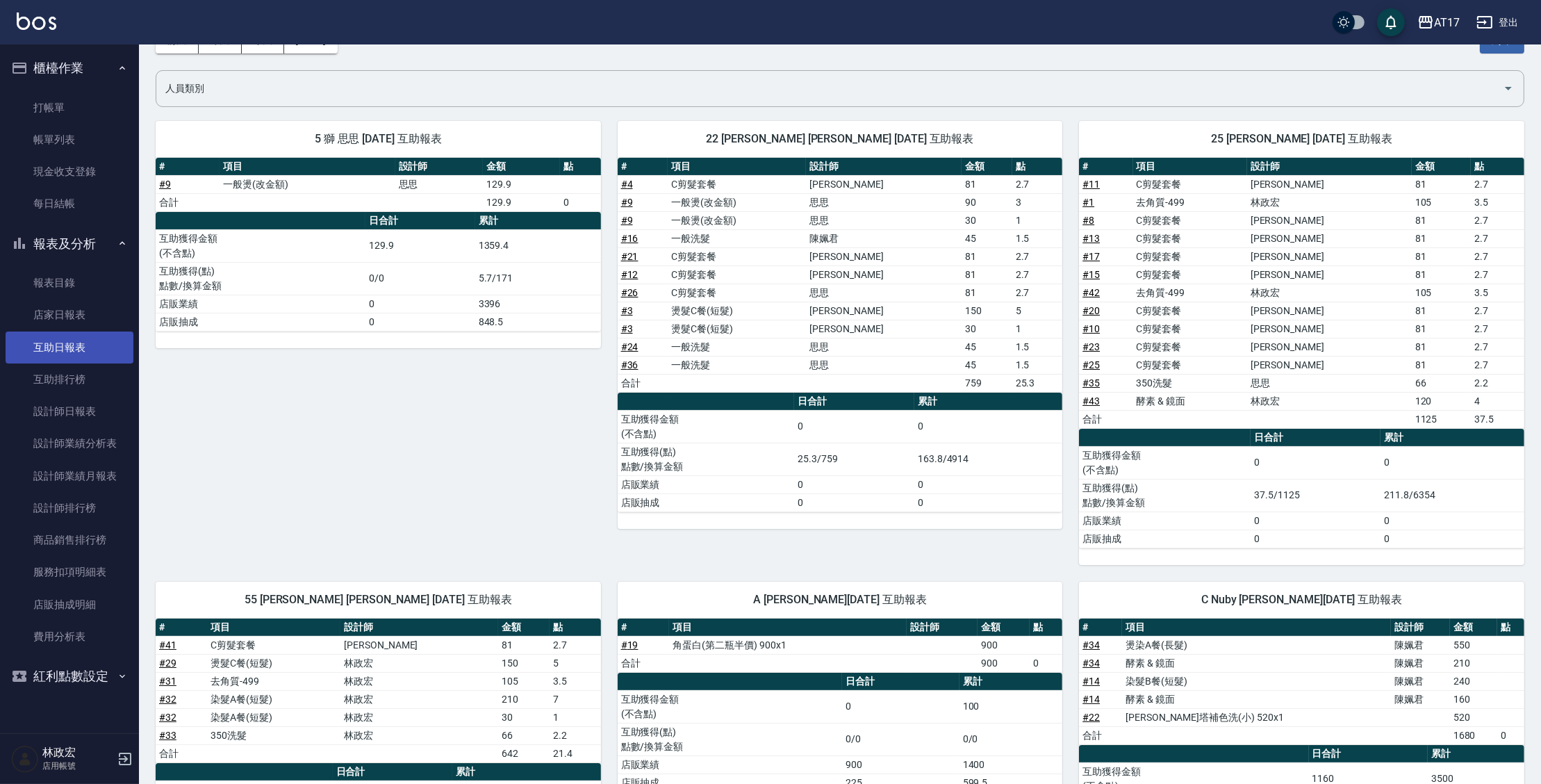
scroll to position [76, 0]
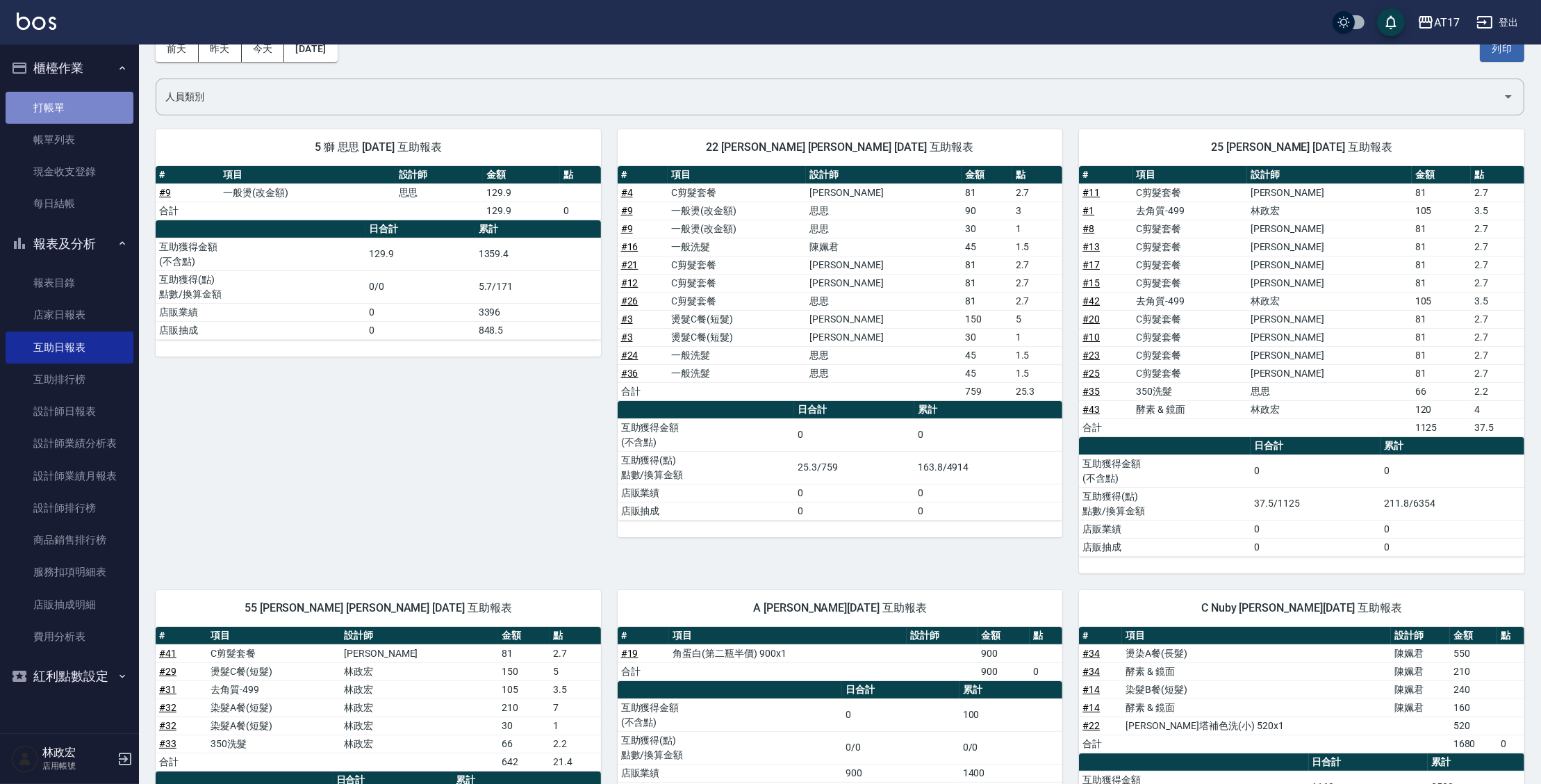
click at [25, 111] on link "打帳單" at bounding box center [69, 108] width 127 height 32
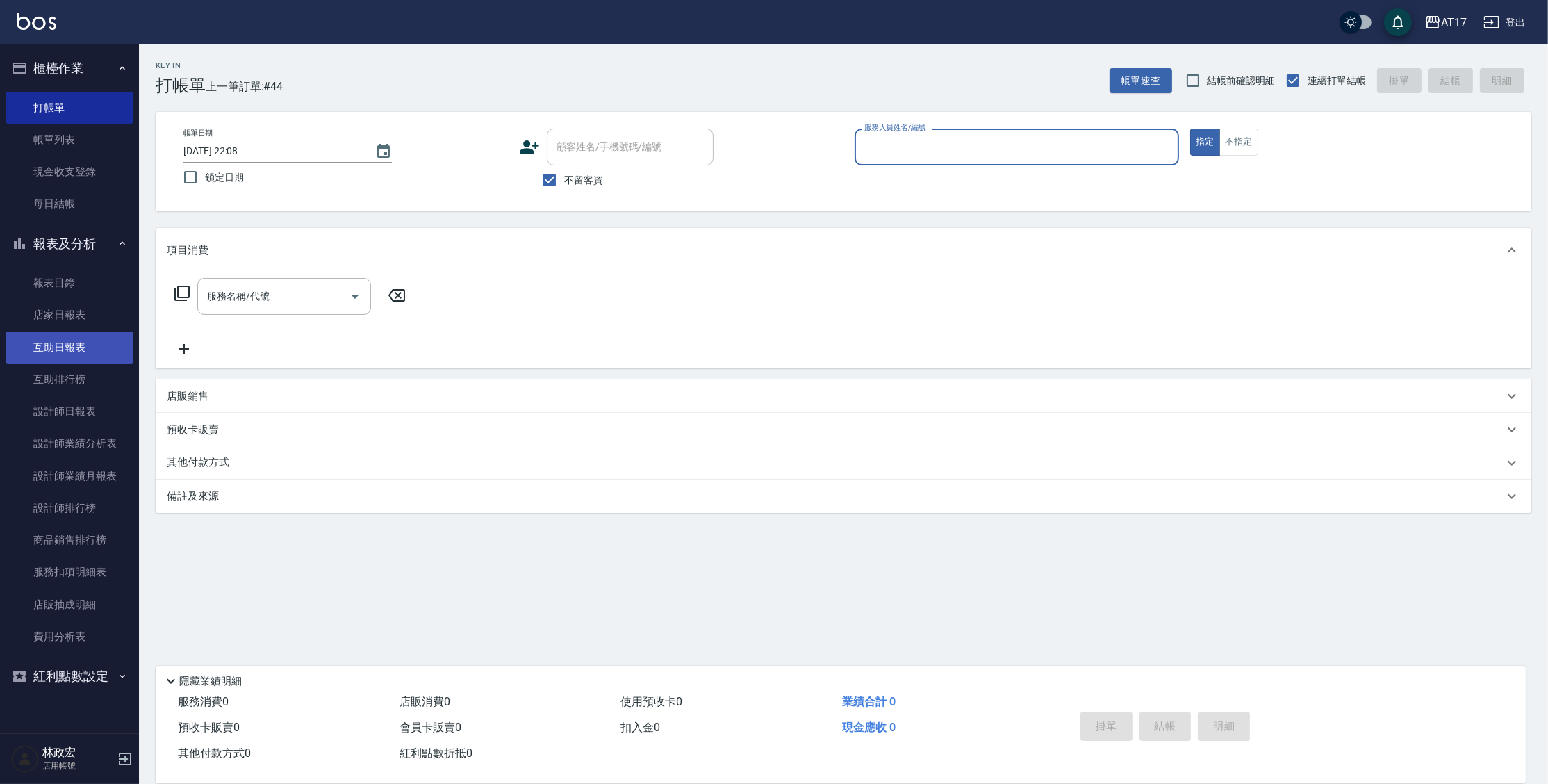
click at [100, 346] on link "互助日報表" at bounding box center [69, 348] width 127 height 32
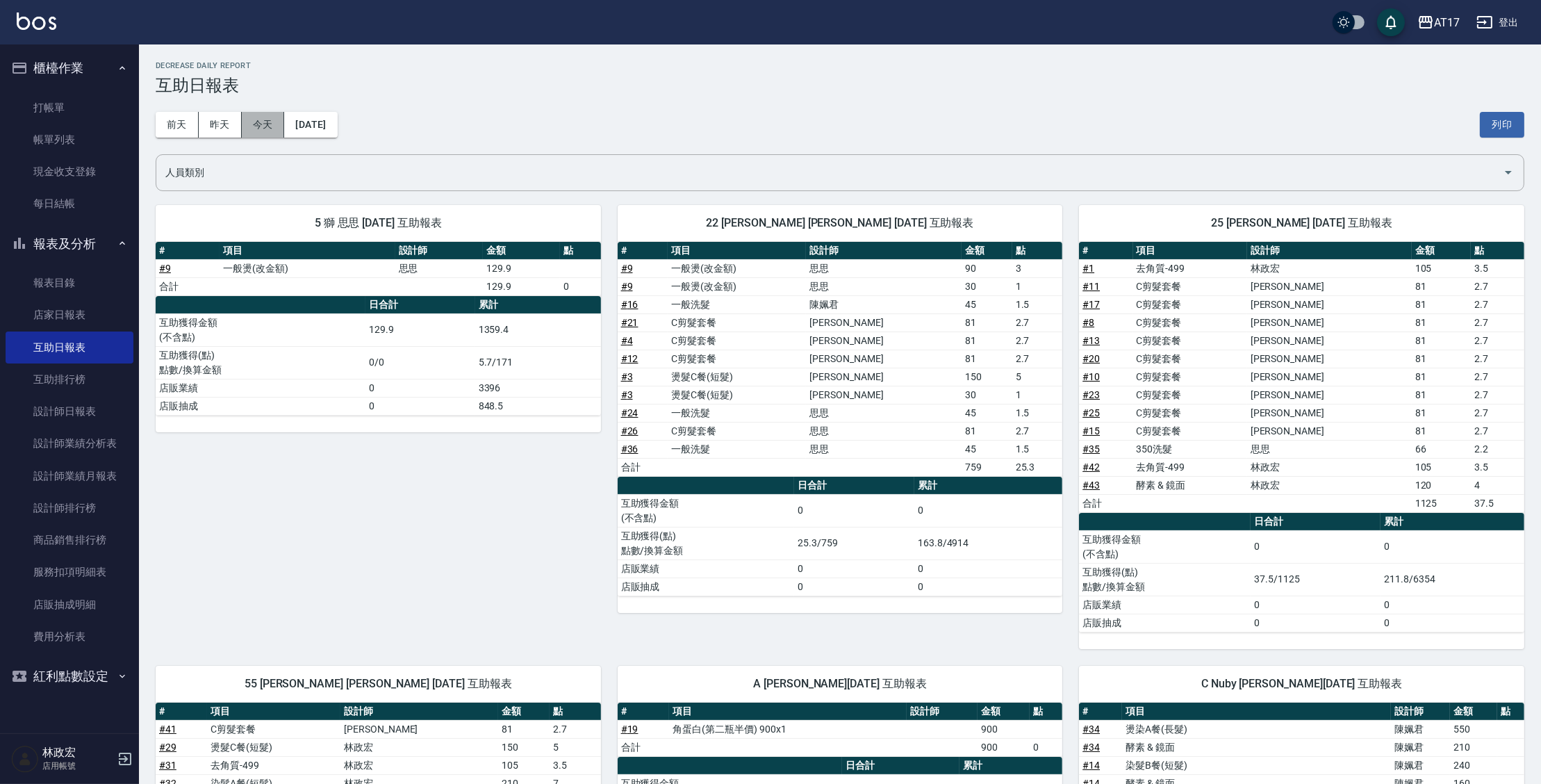
click at [264, 120] on button "今天" at bounding box center [262, 125] width 43 height 25
